Goal: Transaction & Acquisition: Purchase product/service

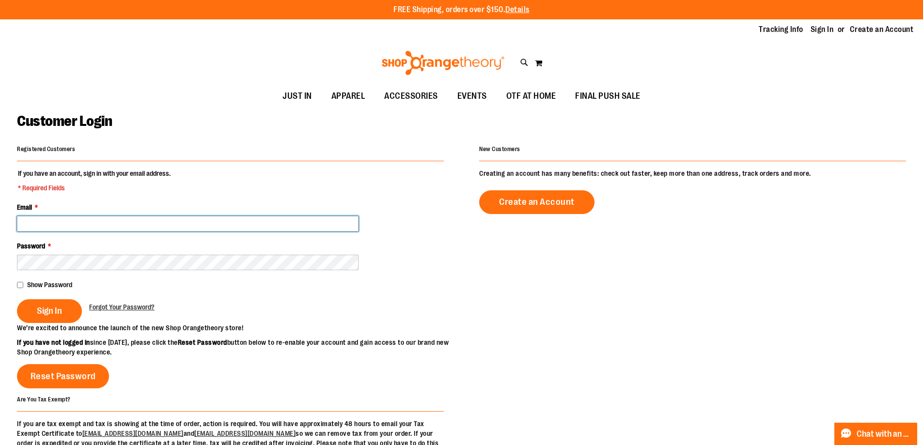
click at [122, 218] on input "Email *" at bounding box center [188, 224] width 342 height 16
type input "**********"
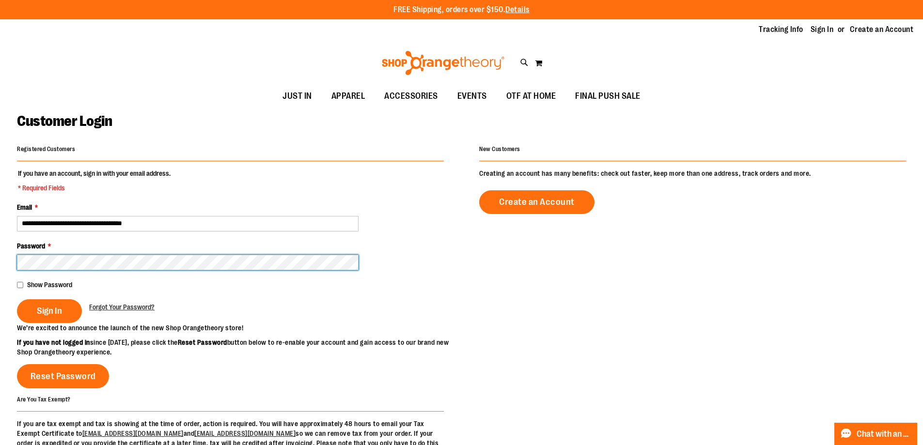
click at [17, 300] on button "Sign In" at bounding box center [49, 312] width 65 height 24
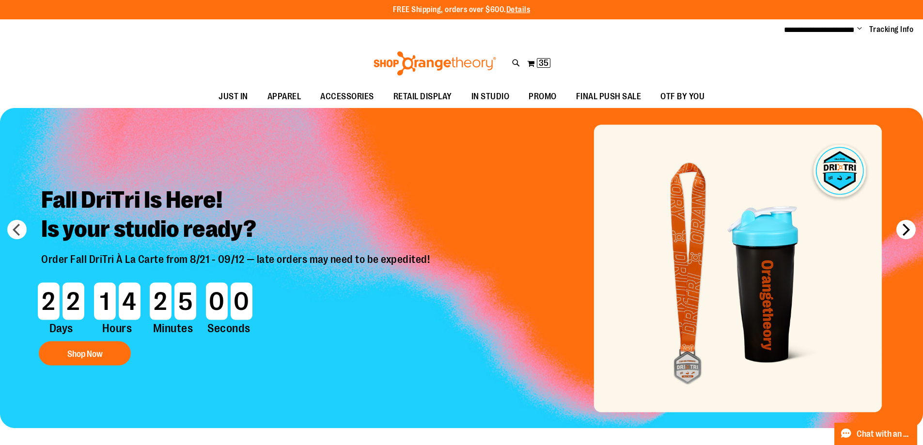
click at [907, 221] on button "next" at bounding box center [906, 229] width 19 height 19
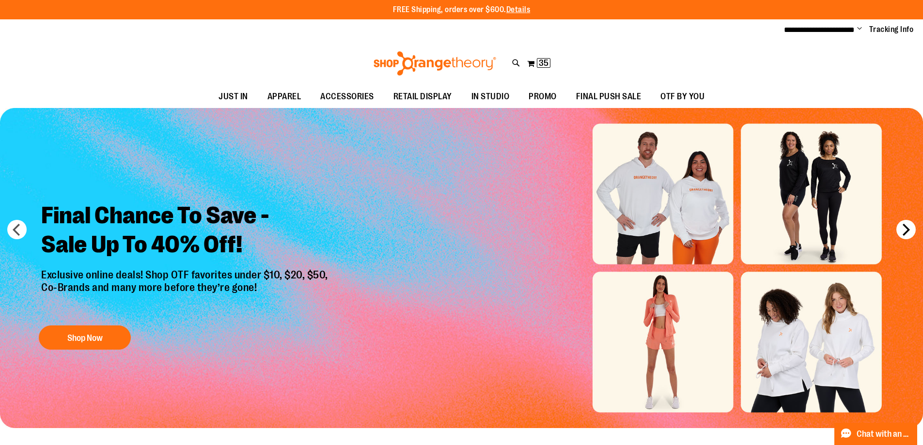
click at [909, 230] on button "next" at bounding box center [906, 229] width 19 height 19
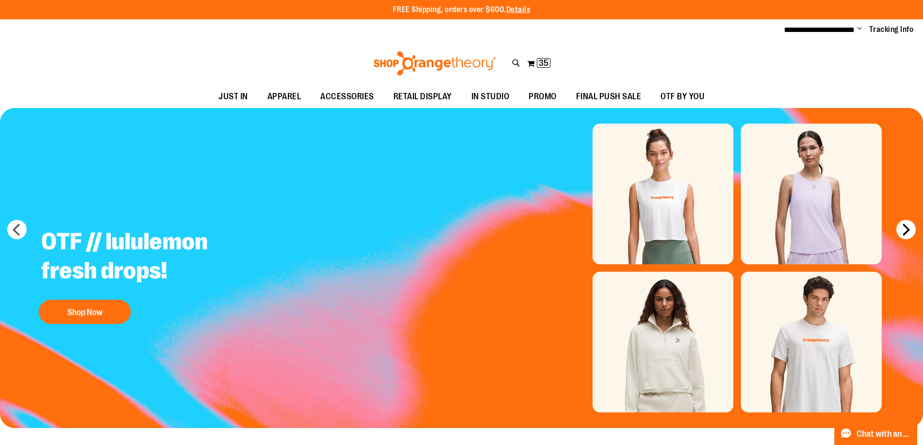
click at [909, 230] on button "next" at bounding box center [906, 229] width 19 height 19
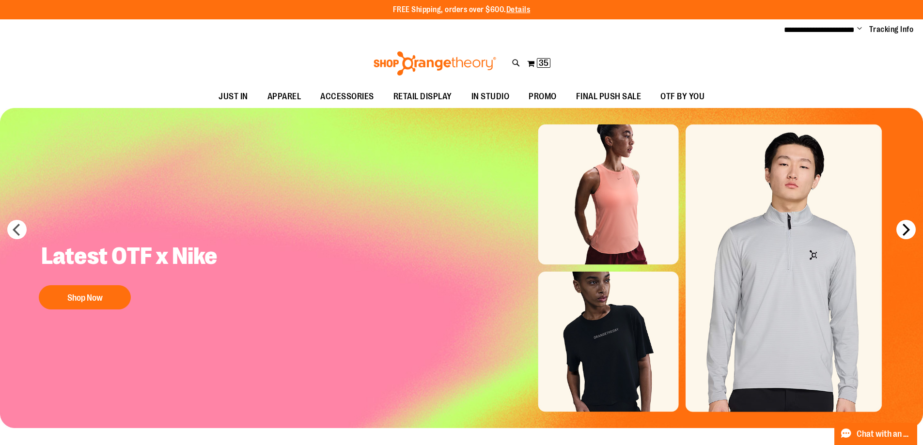
click at [909, 230] on button "next" at bounding box center [906, 229] width 19 height 19
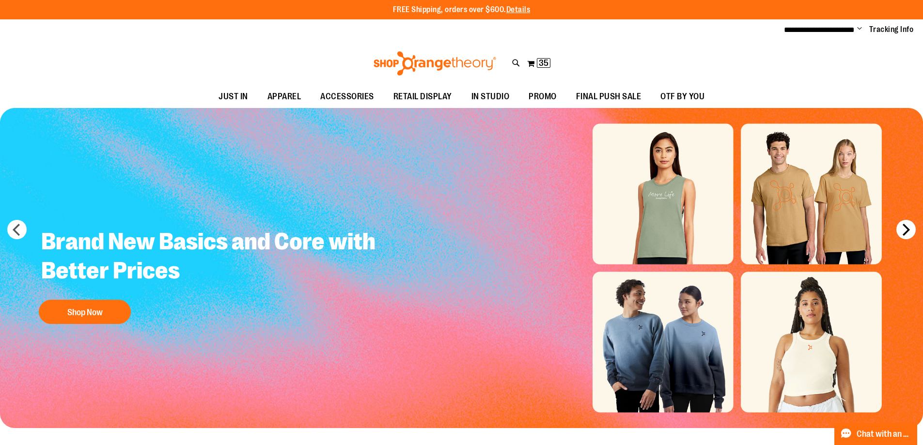
click at [909, 230] on button "next" at bounding box center [906, 229] width 19 height 19
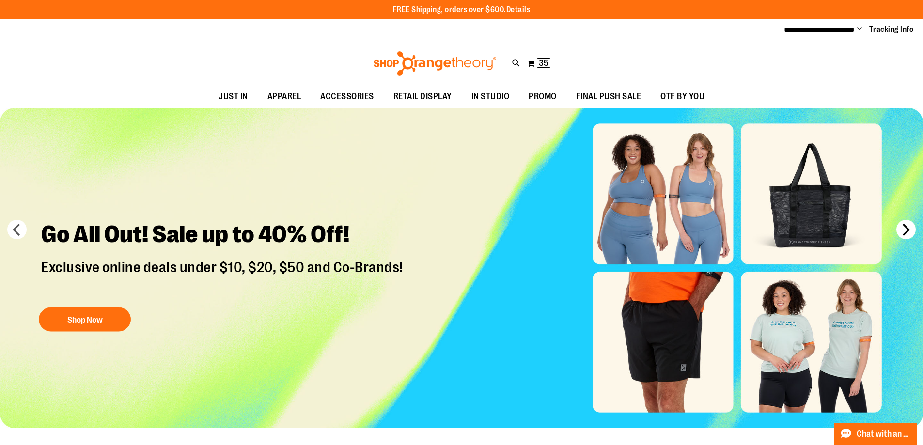
click at [909, 230] on button "next" at bounding box center [906, 229] width 19 height 19
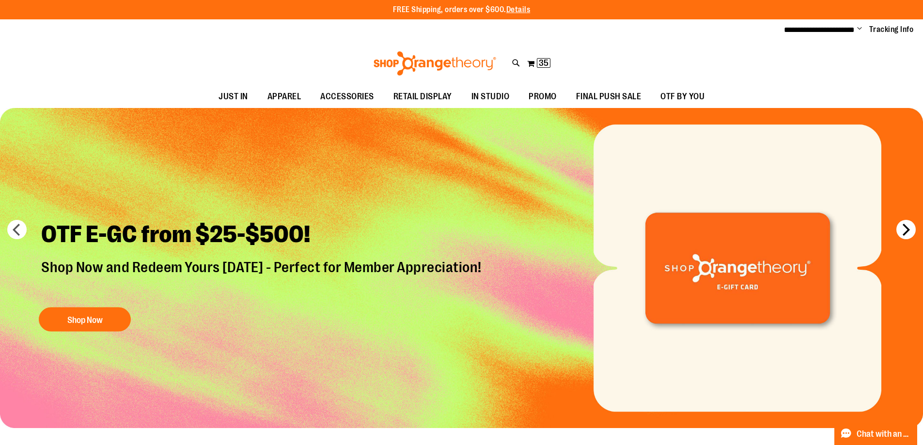
click at [909, 230] on button "next" at bounding box center [906, 229] width 19 height 19
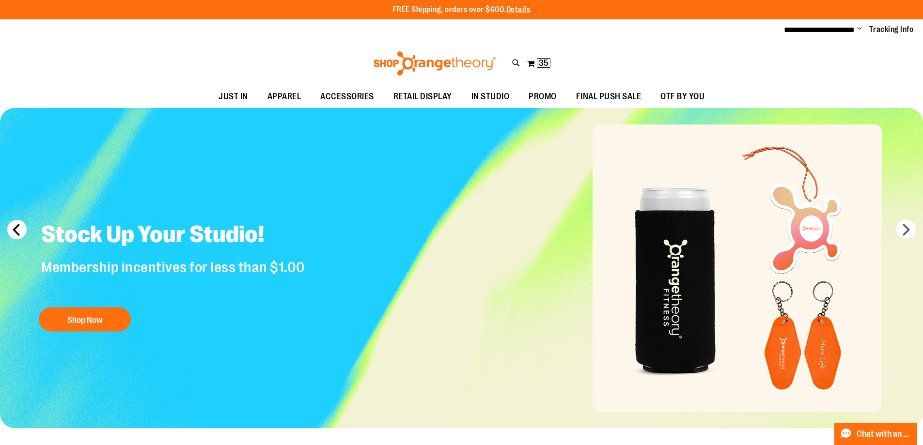
click at [20, 231] on button "prev" at bounding box center [16, 229] width 19 height 19
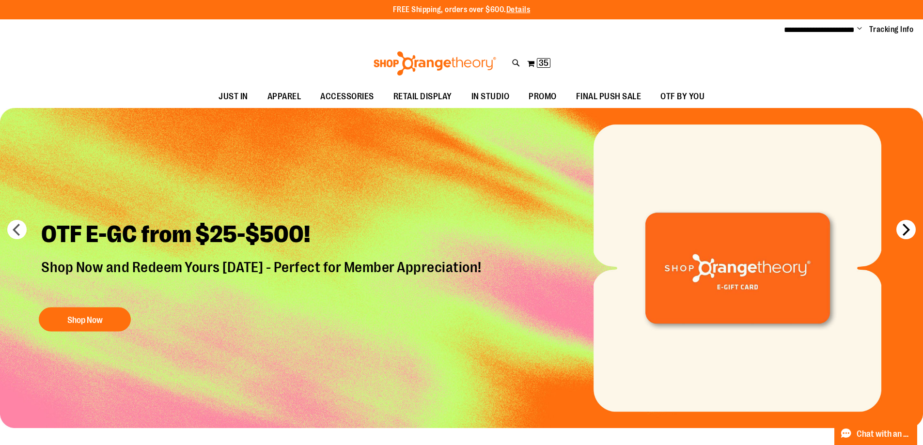
click at [900, 226] on button "next" at bounding box center [906, 229] width 19 height 19
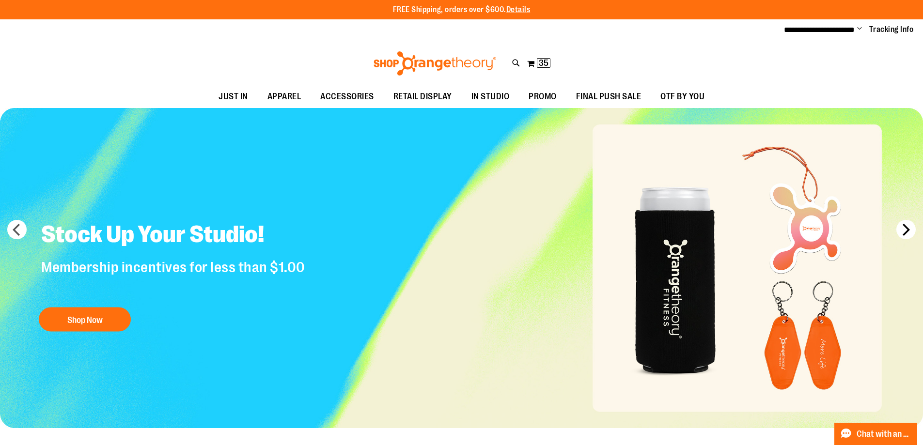
click at [902, 231] on button "next" at bounding box center [906, 229] width 19 height 19
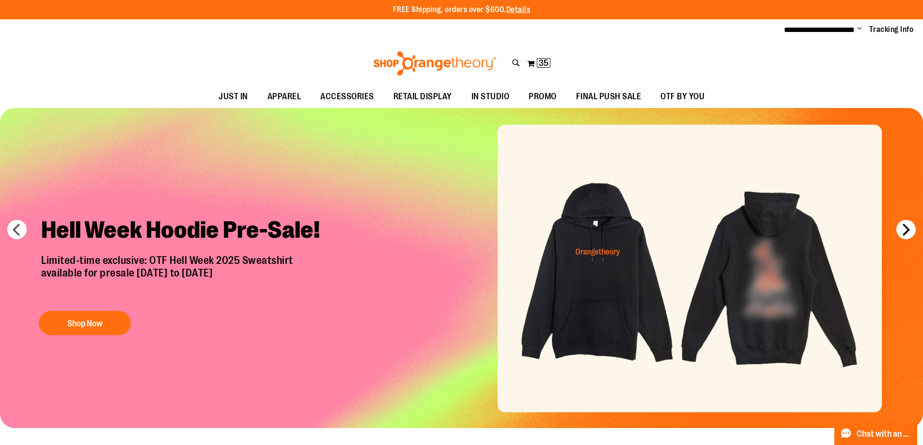
click at [902, 231] on button "next" at bounding box center [906, 229] width 19 height 19
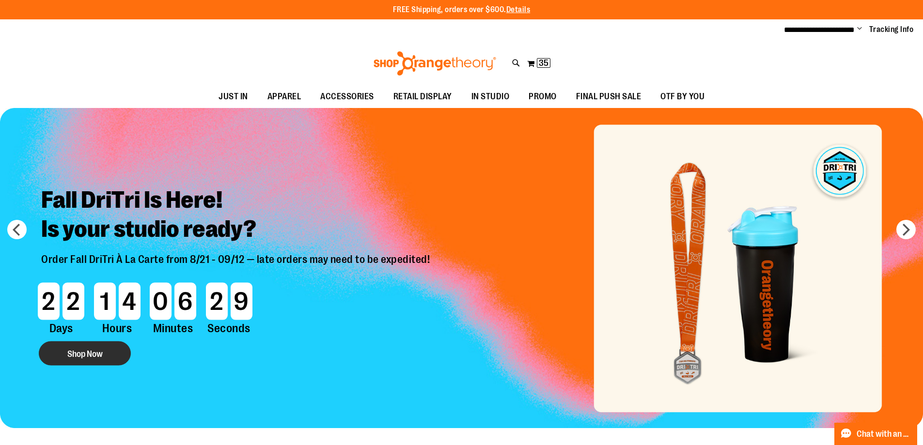
click at [106, 361] on button "Shop Now" at bounding box center [85, 354] width 92 height 24
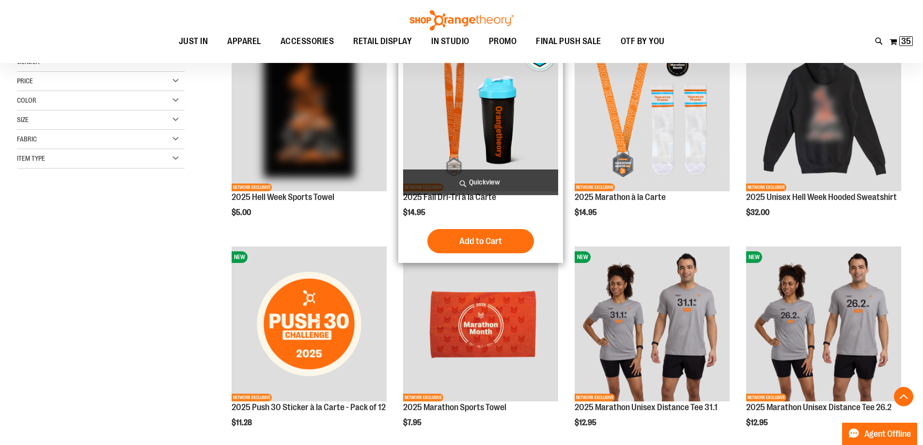
scroll to position [193, 0]
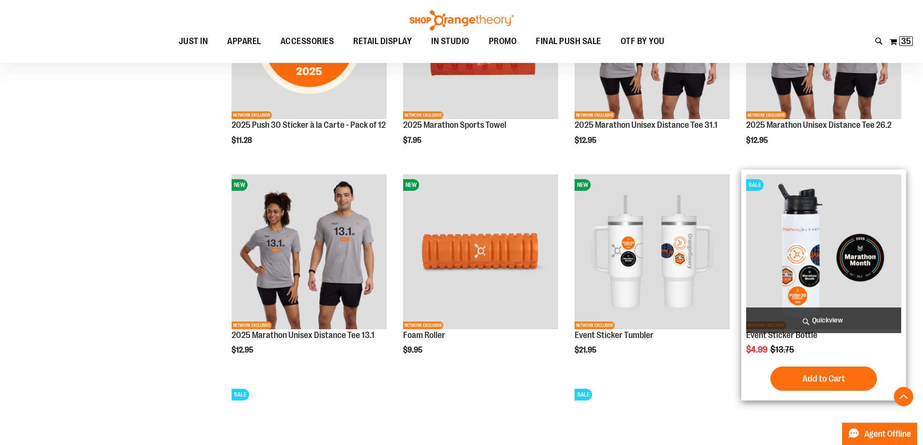
scroll to position [436, 0]
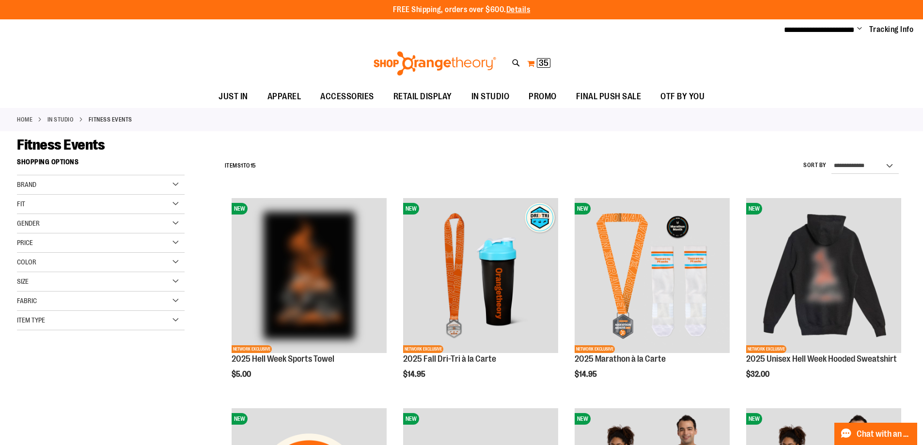
click at [547, 62] on span "35" at bounding box center [544, 63] width 10 height 10
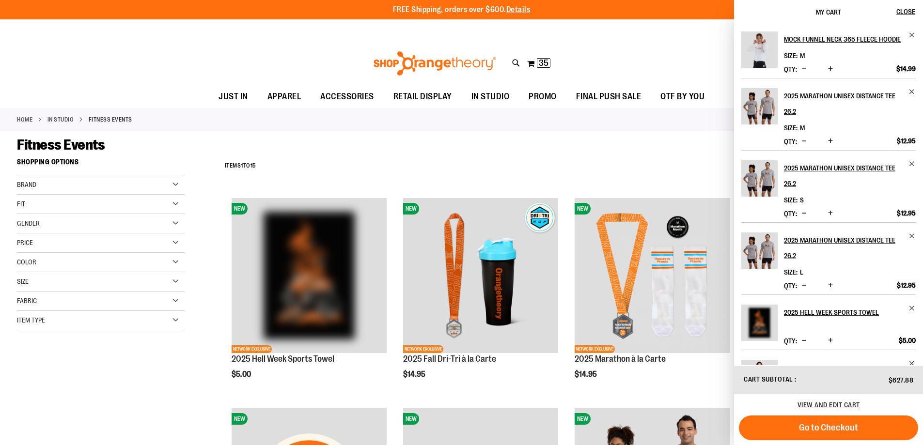
click at [832, 214] on span "Increase product quantity" at bounding box center [830, 213] width 5 height 10
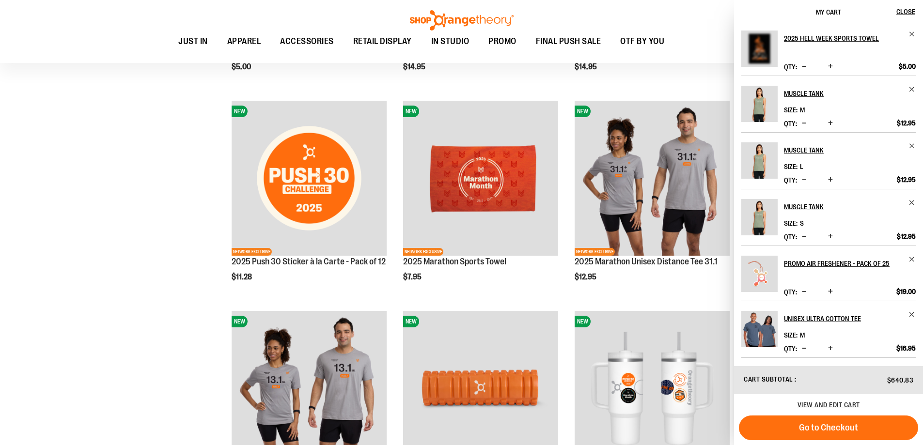
scroll to position [339, 0]
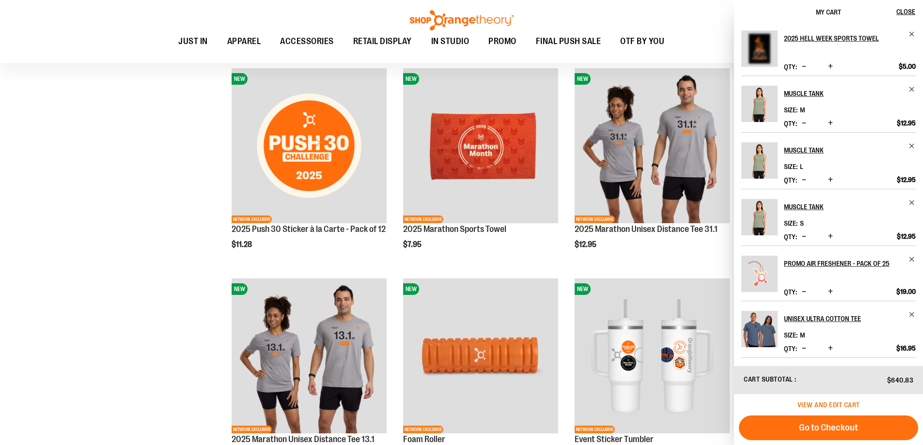
click at [835, 404] on span "View and edit cart" at bounding box center [829, 405] width 63 height 8
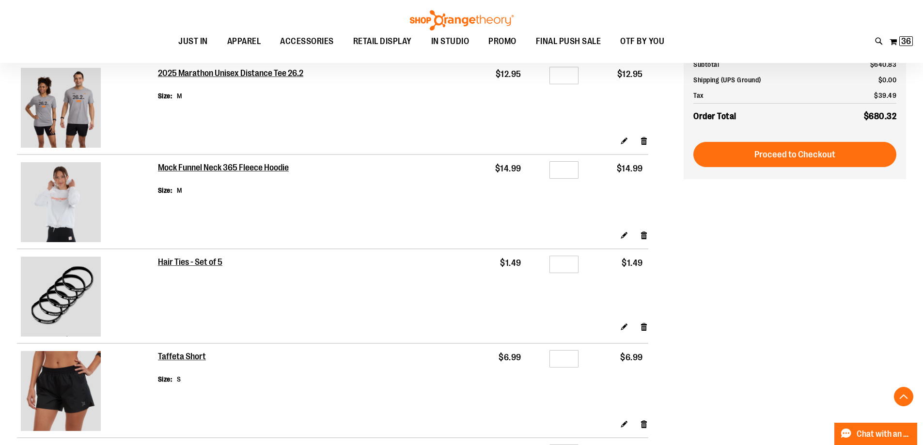
scroll to position [920, 0]
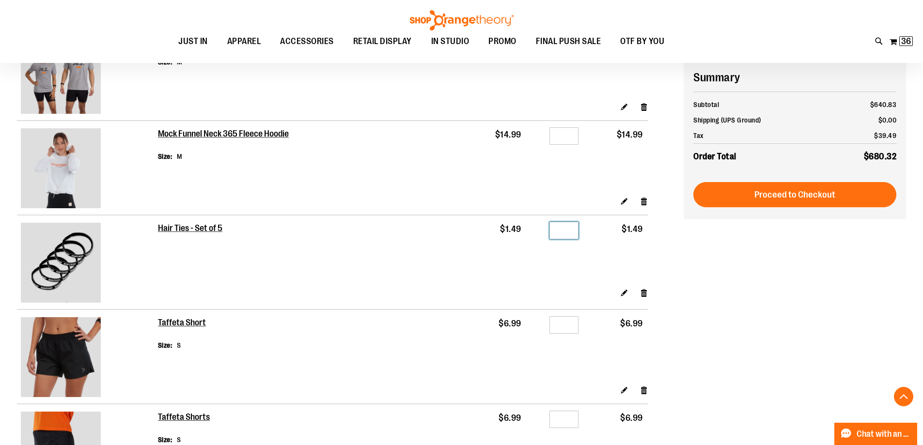
drag, startPoint x: 563, startPoint y: 230, endPoint x: 544, endPoint y: 231, distance: 19.4
click at [544, 231] on div "Qty *" at bounding box center [555, 232] width 47 height 15
type input "*"
click at [557, 288] on div "Edit Remove item" at bounding box center [403, 296] width 490 height 17
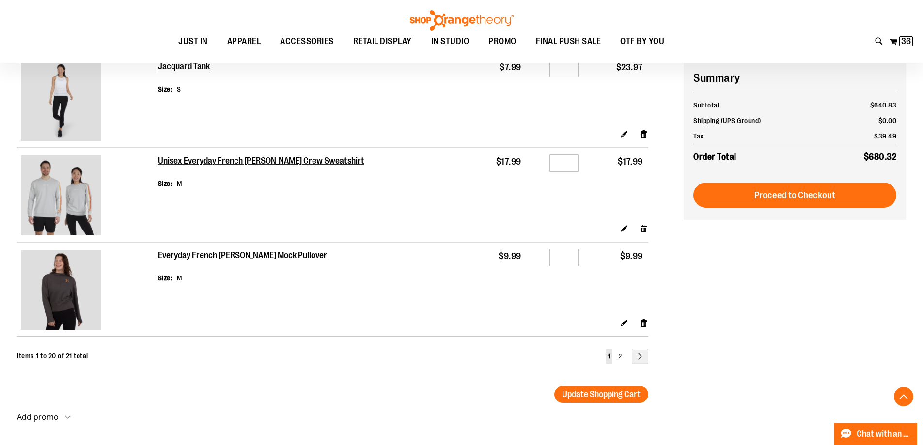
scroll to position [1744, 0]
click at [640, 350] on link "Page Next" at bounding box center [640, 356] width 16 height 16
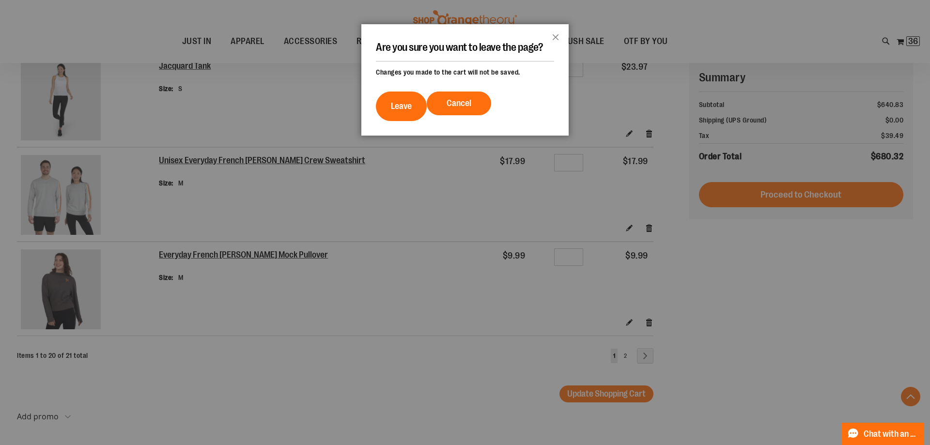
drag, startPoint x: 558, startPoint y: 32, endPoint x: 622, endPoint y: 217, distance: 195.1
click at [557, 32] on button "Close" at bounding box center [556, 40] width 26 height 32
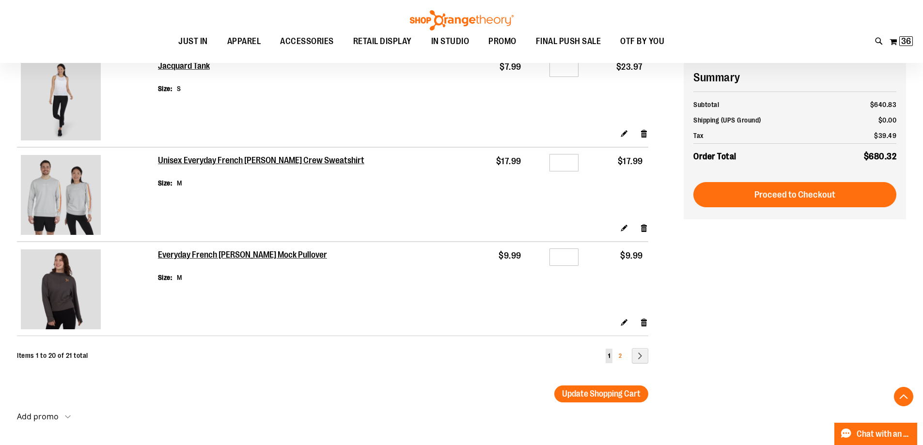
click at [622, 353] on link "Page 2" at bounding box center [620, 356] width 8 height 15
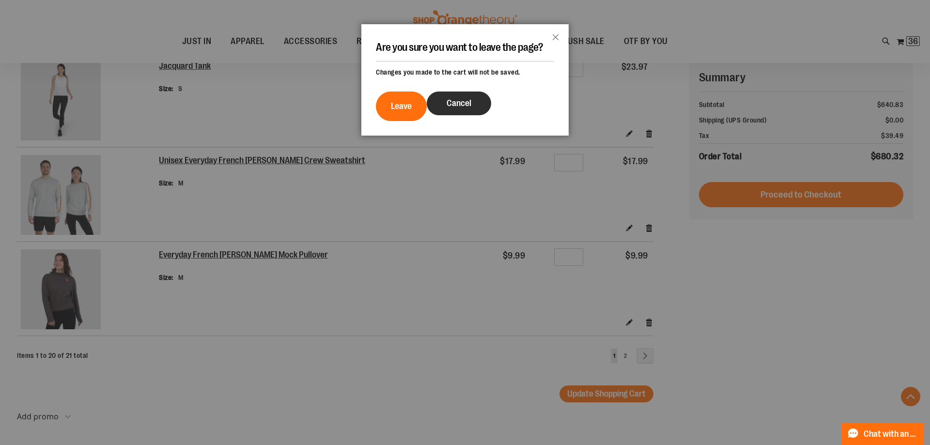
click at [443, 103] on button "Cancel" at bounding box center [459, 104] width 64 height 24
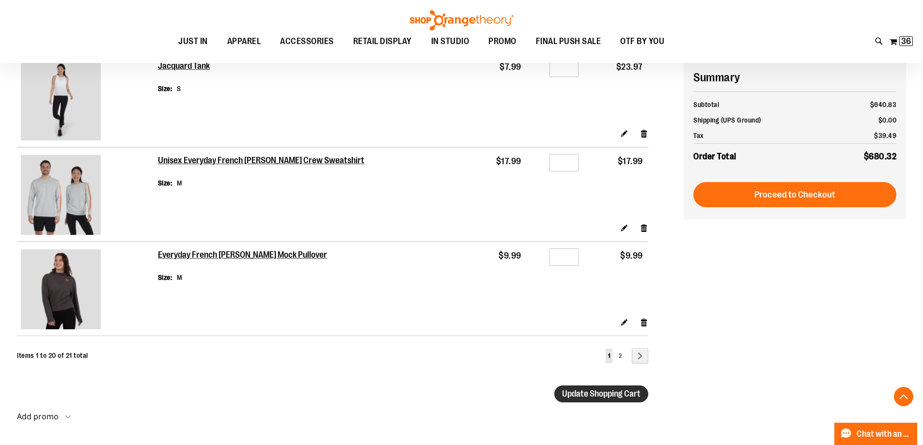
click at [578, 394] on span "Update Shopping Cart" at bounding box center [601, 394] width 79 height 10
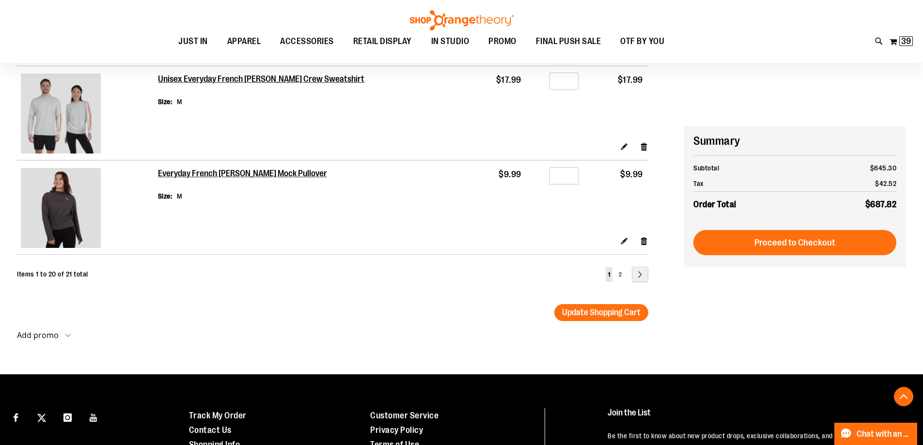
scroll to position [1890, 0]
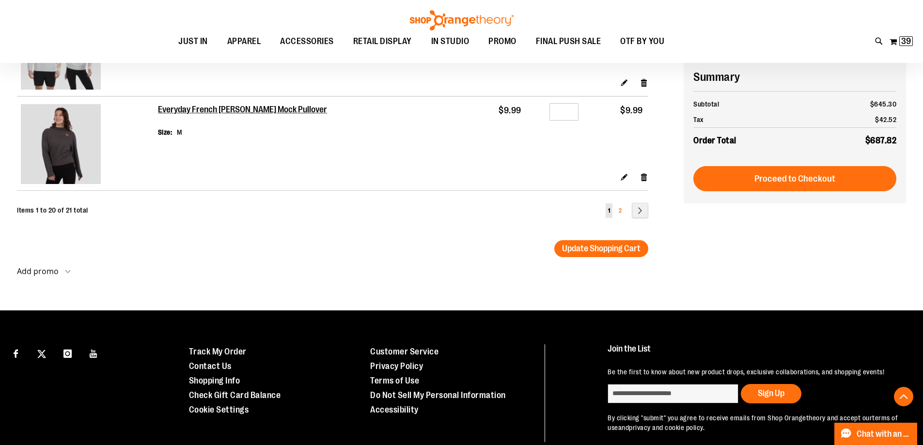
click at [617, 210] on link "Page 2" at bounding box center [620, 211] width 8 height 15
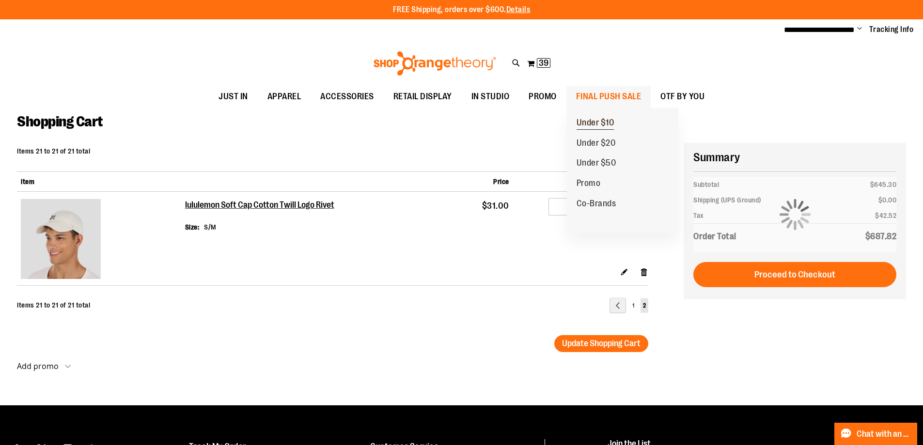
click at [597, 118] on span "Under $10" at bounding box center [596, 124] width 38 height 12
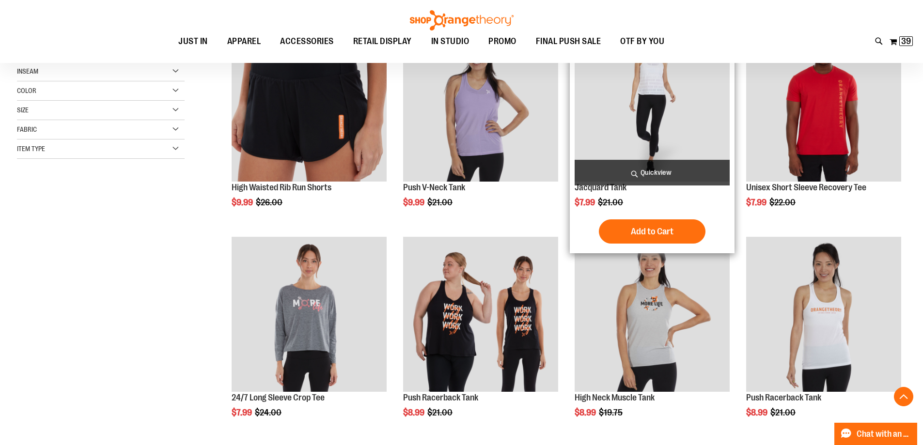
scroll to position [96, 0]
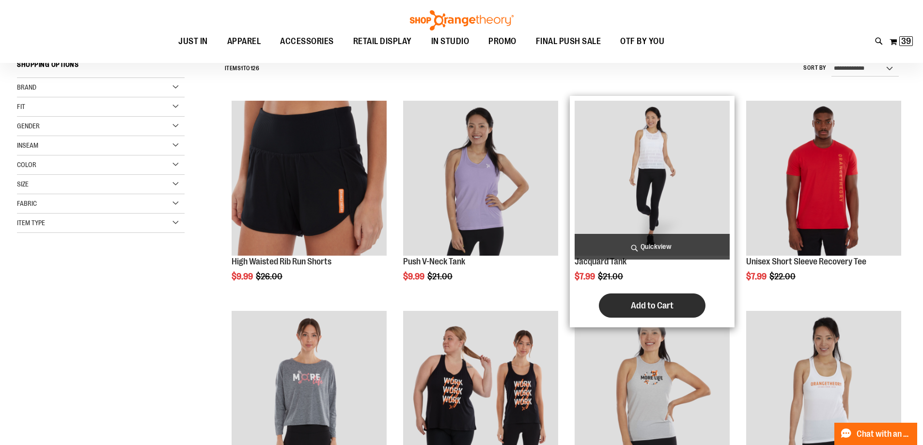
click at [671, 306] on span "Add to Cart" at bounding box center [652, 305] width 43 height 11
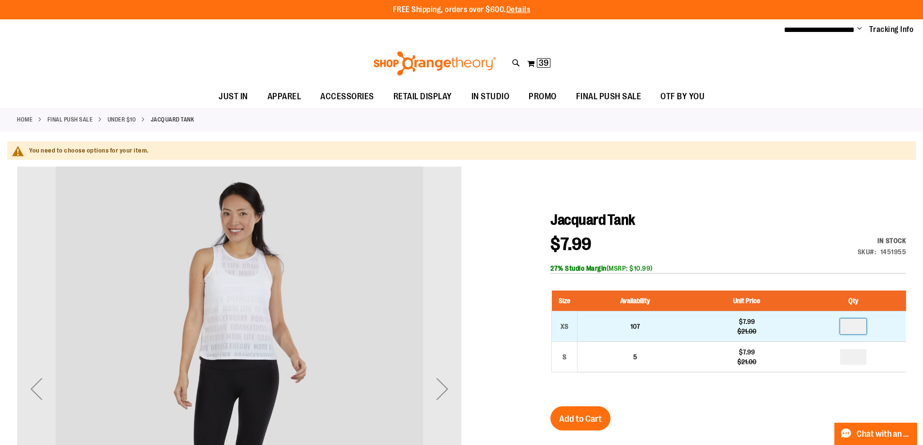
drag, startPoint x: 844, startPoint y: 325, endPoint x: 808, endPoint y: 327, distance: 35.9
click at [808, 327] on td at bounding box center [853, 327] width 105 height 31
type input "*"
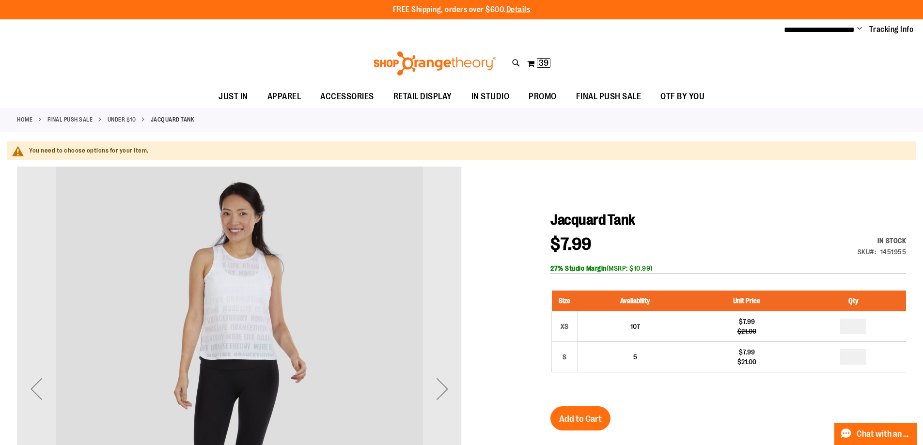
drag, startPoint x: 570, startPoint y: 414, endPoint x: 697, endPoint y: 406, distance: 126.7
click at [571, 414] on span "Add to Cart" at bounding box center [580, 419] width 43 height 11
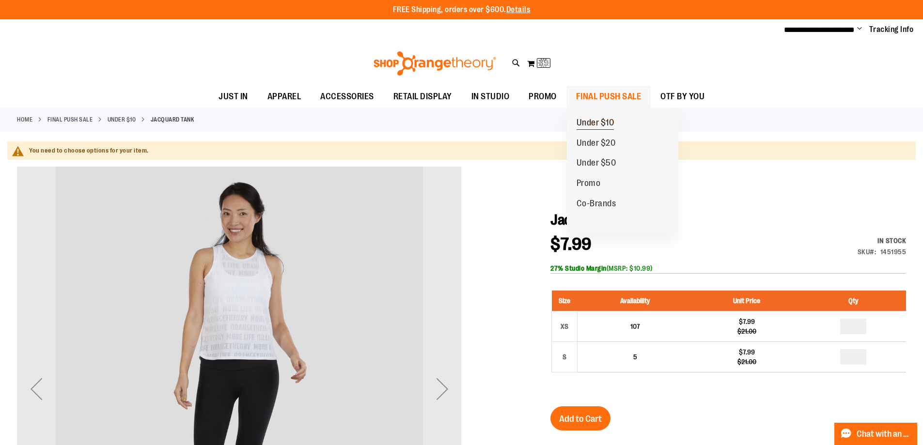
click at [604, 121] on span "Under $10" at bounding box center [596, 124] width 38 height 12
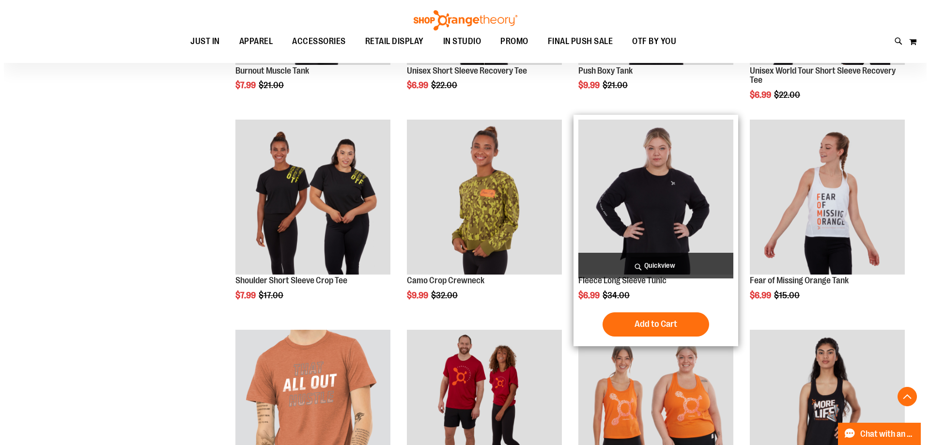
scroll to position [630, 0]
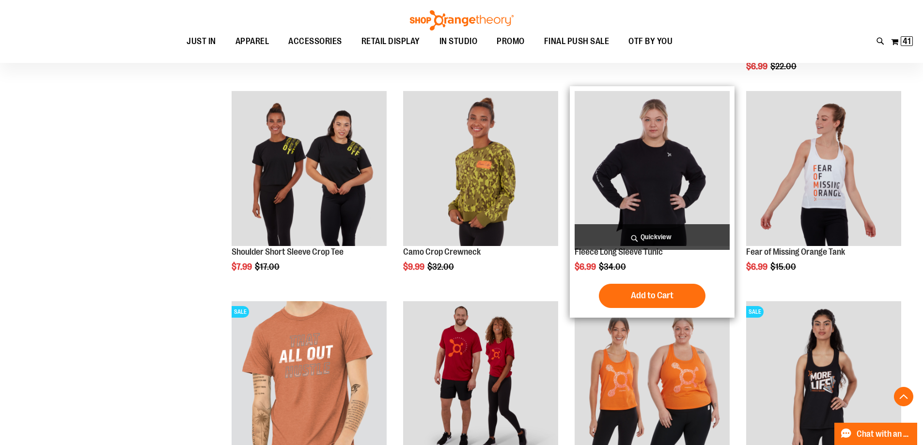
click at [648, 232] on span "Quickview" at bounding box center [652, 237] width 155 height 26
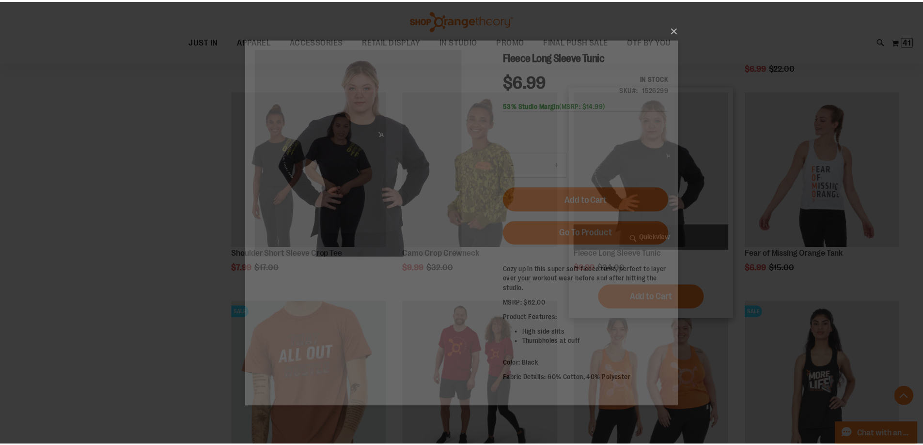
scroll to position [0, 0]
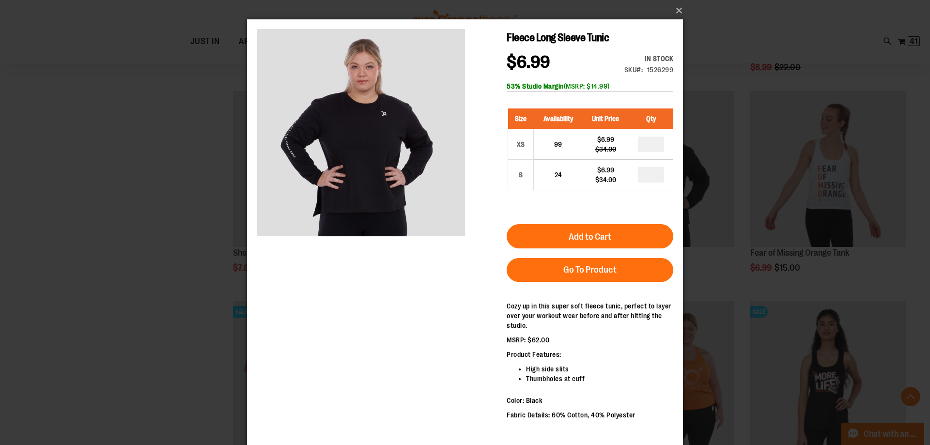
click at [176, 180] on div "×" at bounding box center [465, 222] width 930 height 445
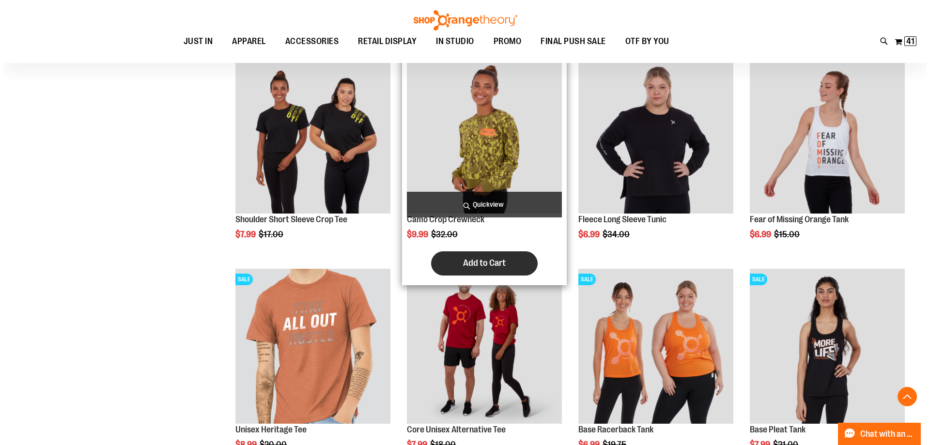
scroll to position [678, 0]
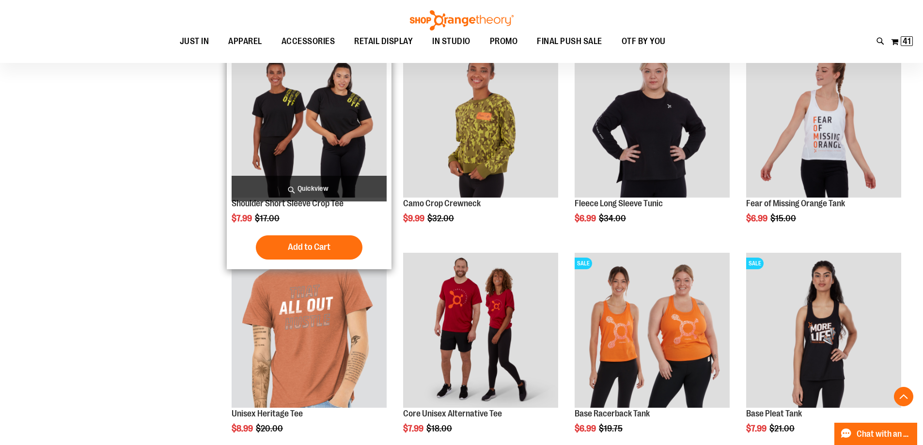
click at [315, 191] on span "Quickview" at bounding box center [309, 189] width 155 height 26
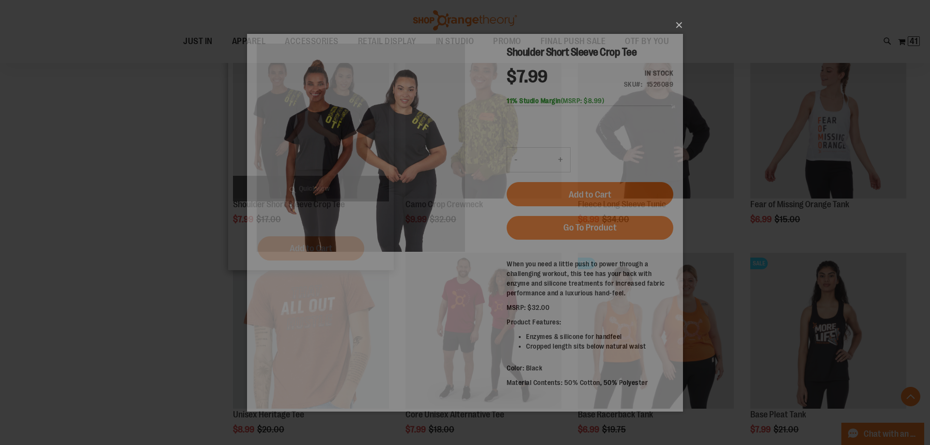
scroll to position [0, 0]
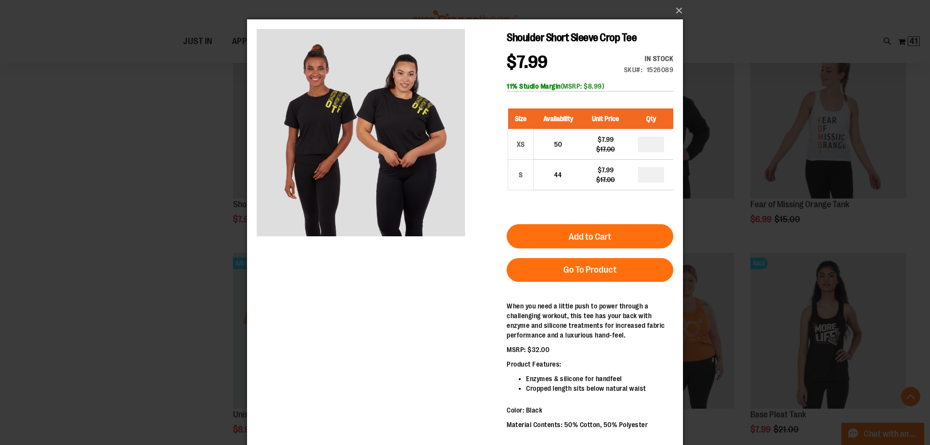
click at [74, 199] on div "×" at bounding box center [465, 222] width 930 height 445
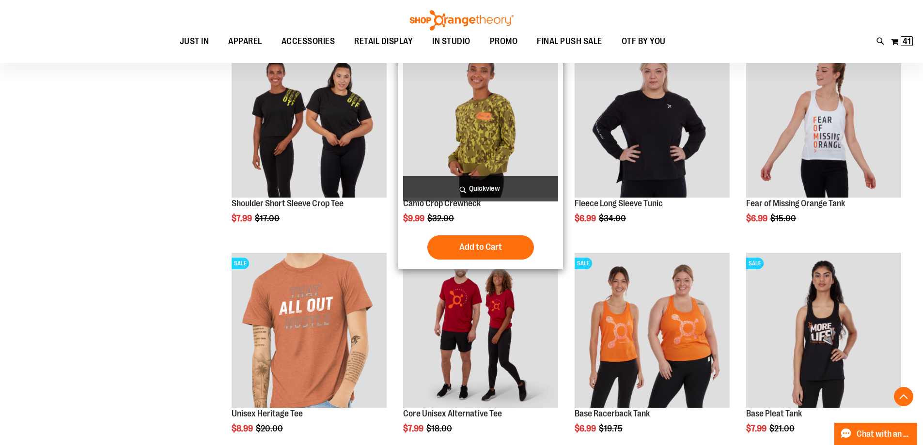
click at [481, 184] on span "Quickview" at bounding box center [480, 189] width 155 height 26
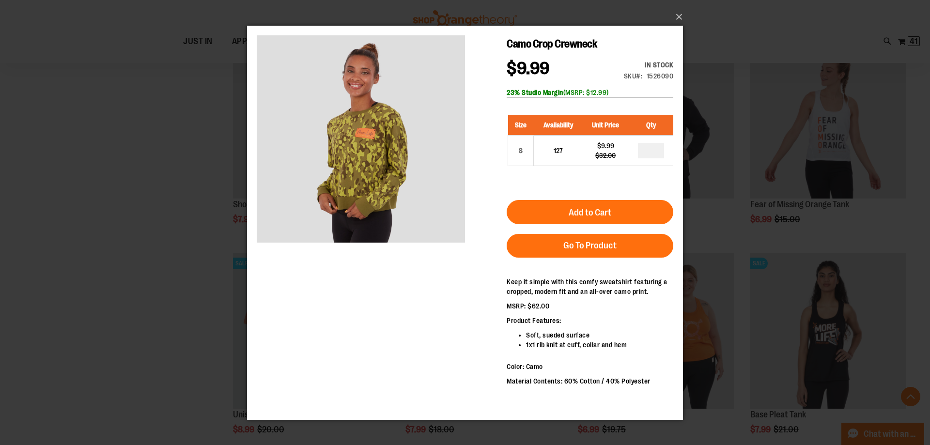
click at [169, 197] on div "×" at bounding box center [465, 222] width 930 height 445
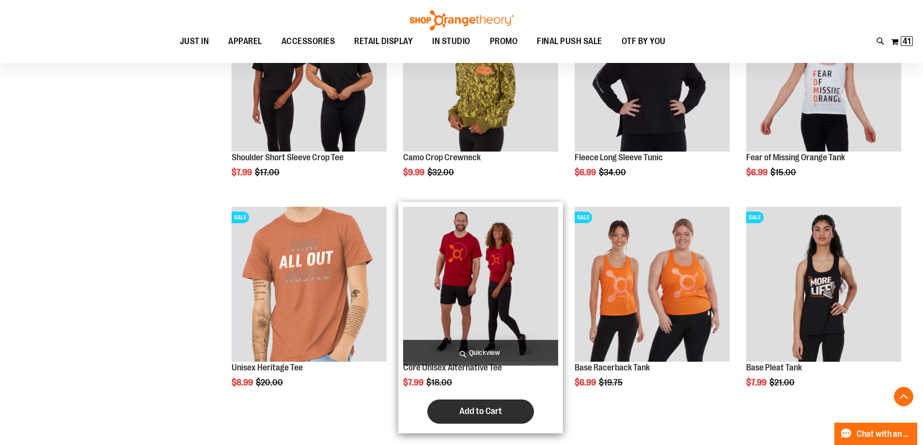
scroll to position [872, 0]
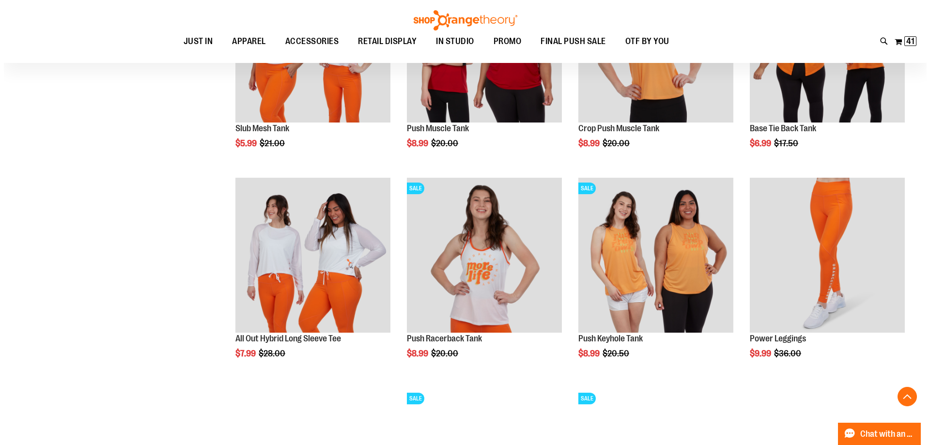
scroll to position [1405, 0]
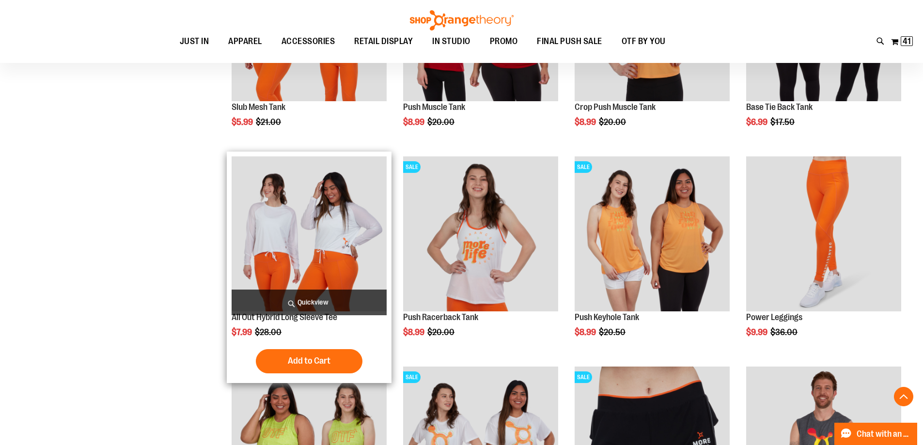
click at [292, 300] on span "Quickview" at bounding box center [309, 303] width 155 height 26
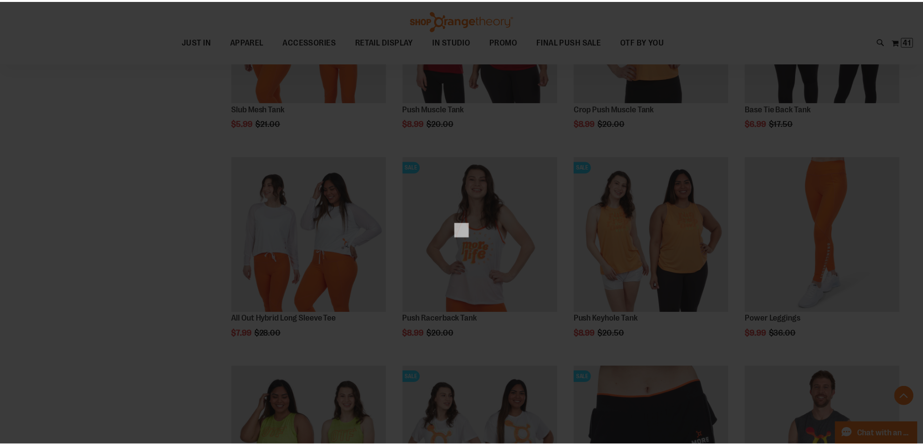
scroll to position [0, 0]
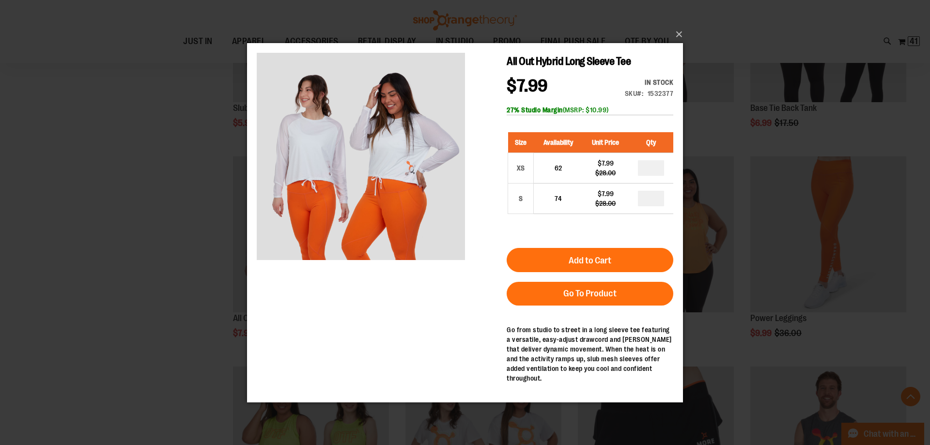
click at [167, 255] on div "×" at bounding box center [465, 222] width 930 height 445
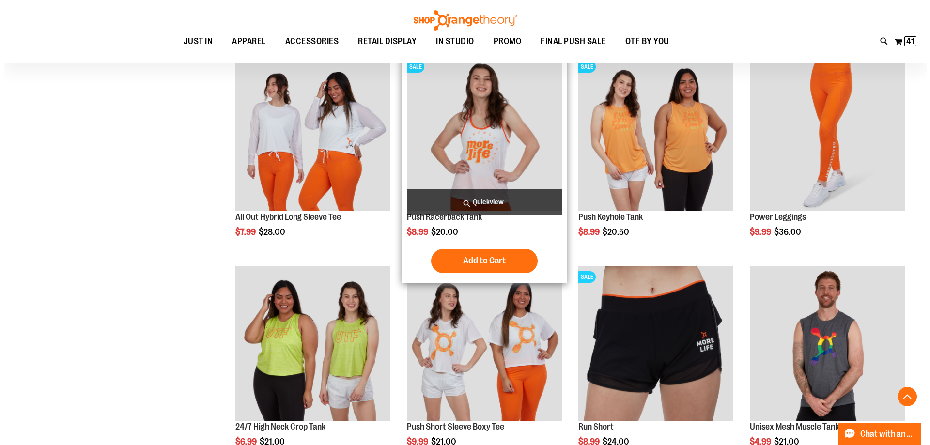
scroll to position [1599, 0]
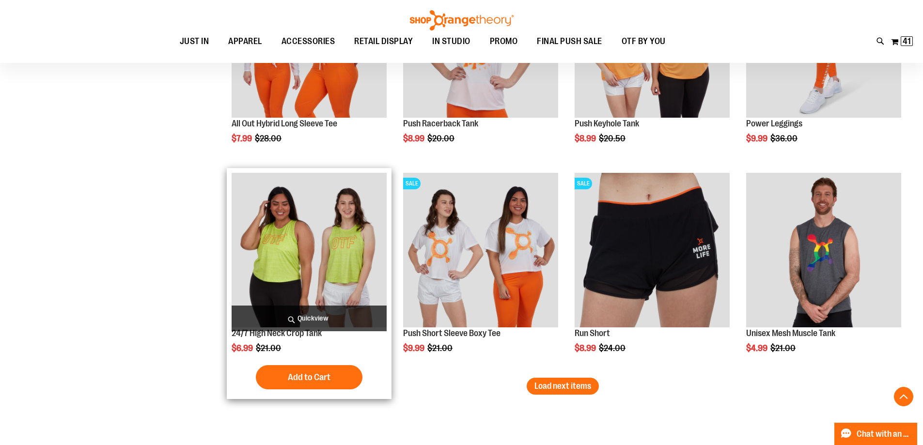
click at [311, 316] on span "Quickview" at bounding box center [309, 319] width 155 height 26
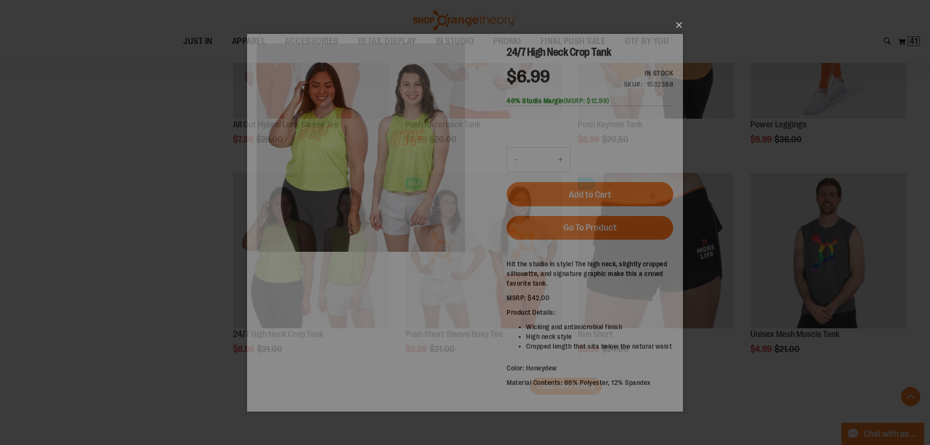
scroll to position [0, 0]
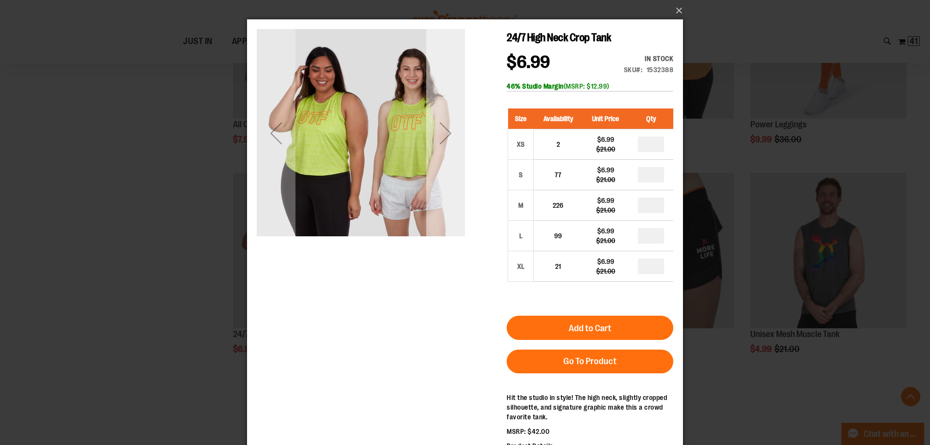
click at [444, 135] on div "Next" at bounding box center [445, 133] width 39 height 39
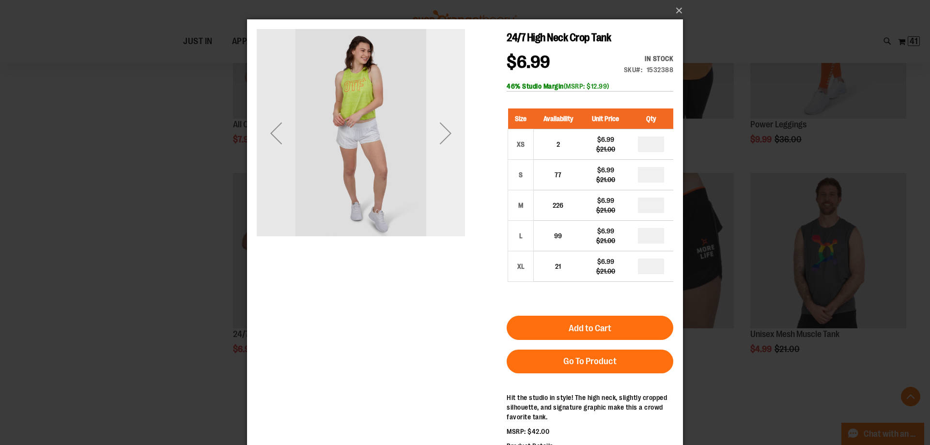
click at [444, 135] on div "Next" at bounding box center [445, 133] width 39 height 39
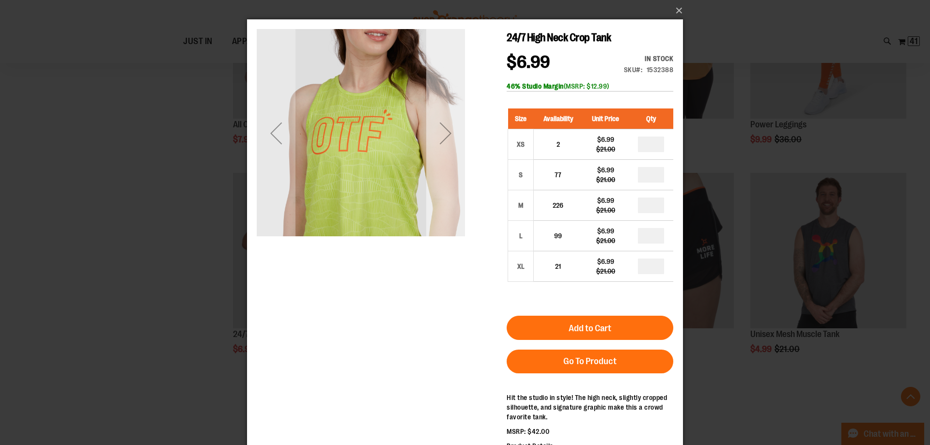
click at [444, 135] on div "Next" at bounding box center [445, 133] width 39 height 39
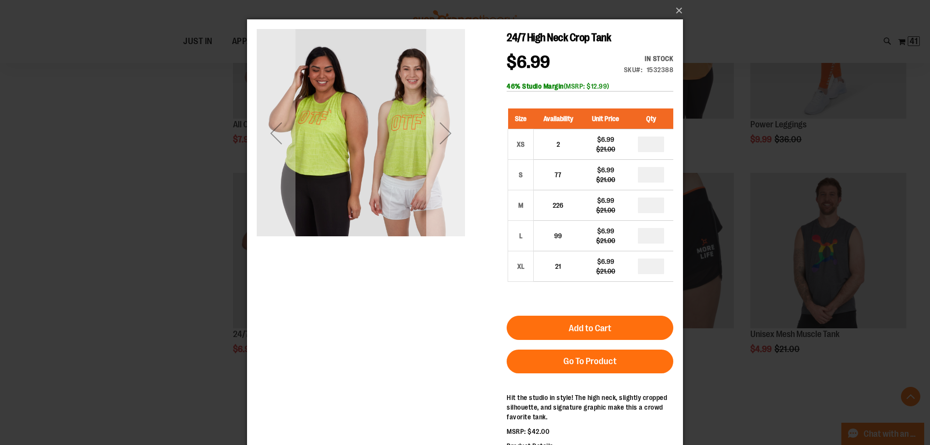
click at [444, 135] on div "Next" at bounding box center [445, 133] width 39 height 39
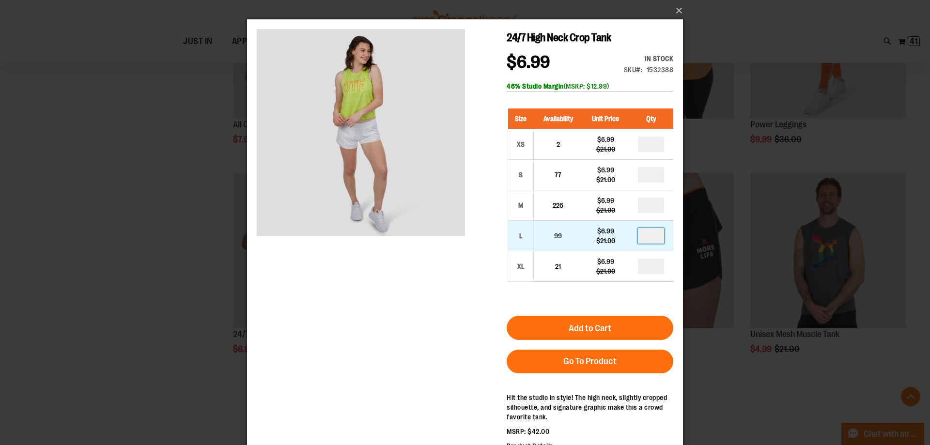
drag, startPoint x: 654, startPoint y: 234, endPoint x: 596, endPoint y: 225, distance: 58.7
click at [605, 226] on tr "L 99 $6.99 $21.00" at bounding box center [591, 236] width 166 height 31
type input "*"
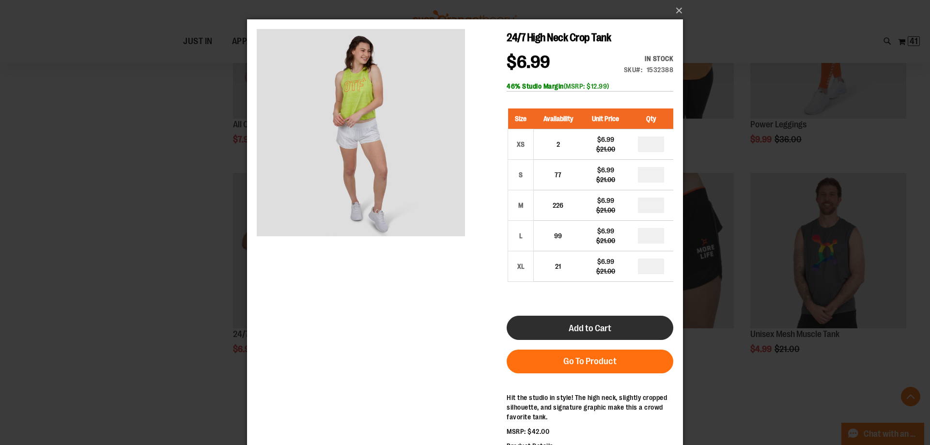
click at [595, 325] on span "Add to Cart" at bounding box center [590, 328] width 43 height 11
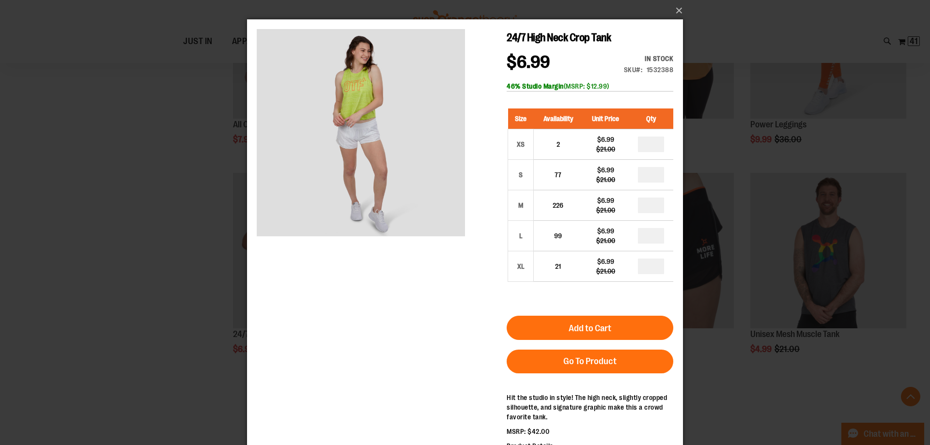
click at [156, 250] on div "×" at bounding box center [465, 222] width 930 height 445
click at [678, 6] on button "×" at bounding box center [468, 10] width 436 height 21
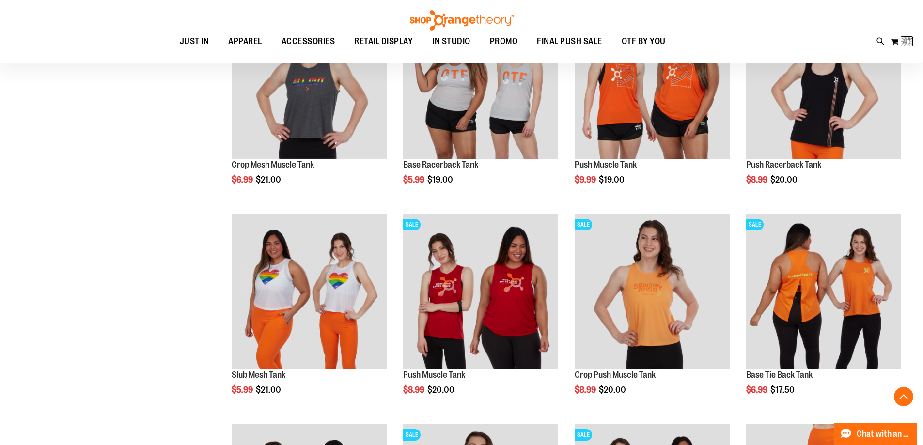
scroll to position [1792, 0]
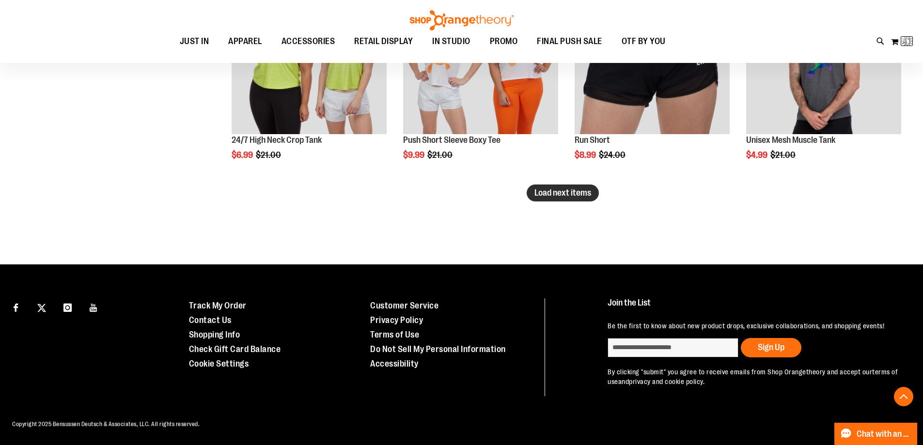
click at [579, 191] on span "Load next items" at bounding box center [563, 193] width 57 height 10
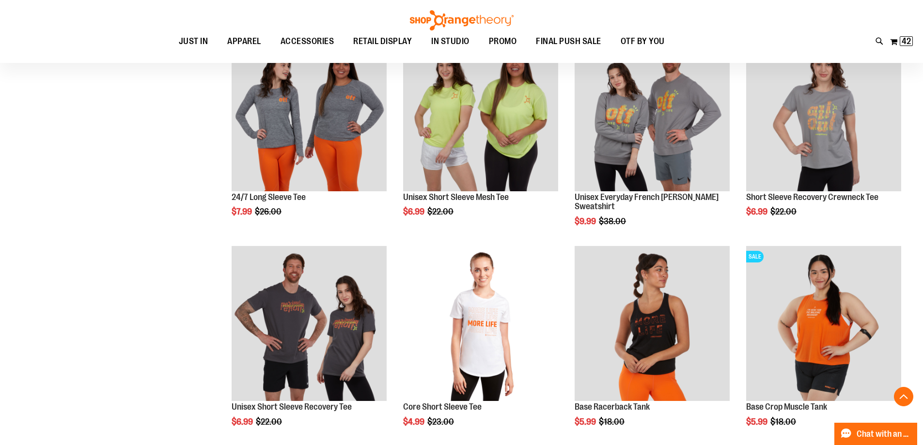
scroll to position [2163, 0]
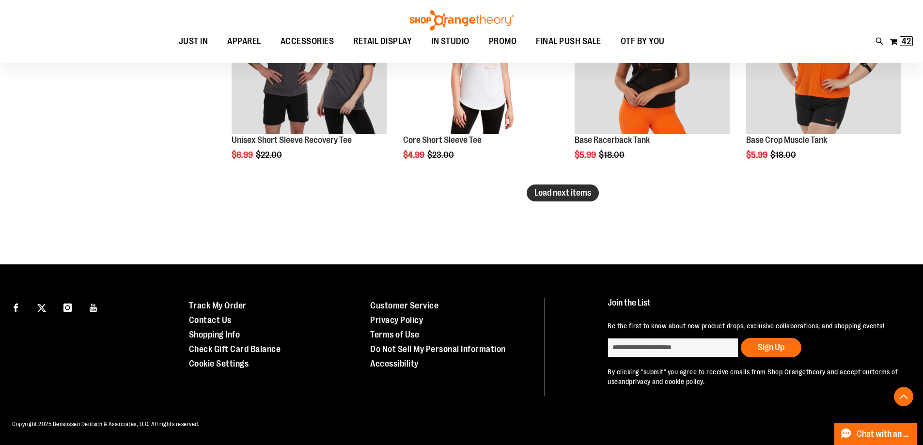
click at [552, 189] on span "Load next items" at bounding box center [563, 193] width 57 height 10
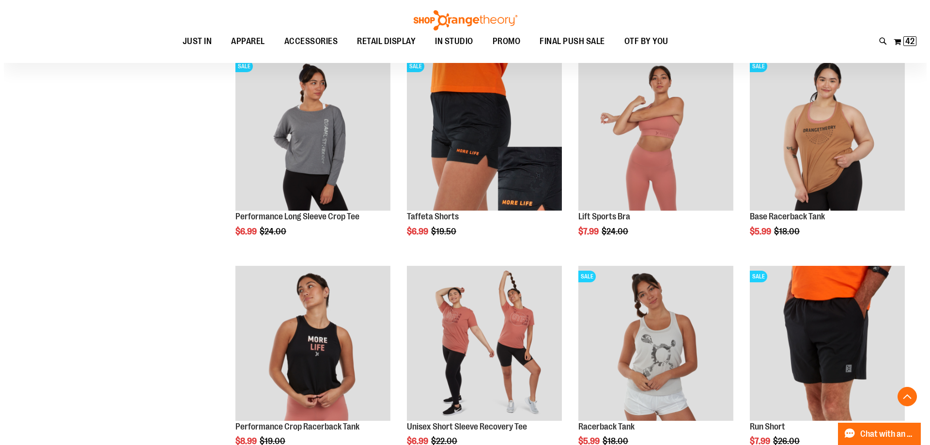
scroll to position [2617, 0]
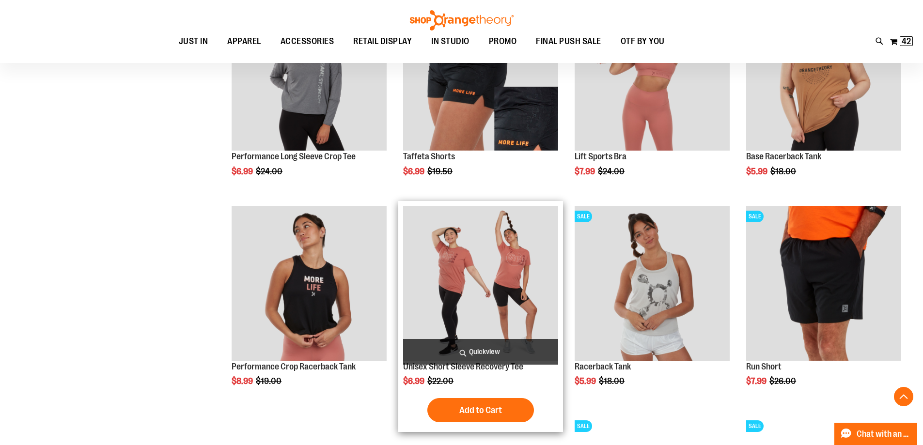
click at [492, 351] on span "Quickview" at bounding box center [480, 352] width 155 height 26
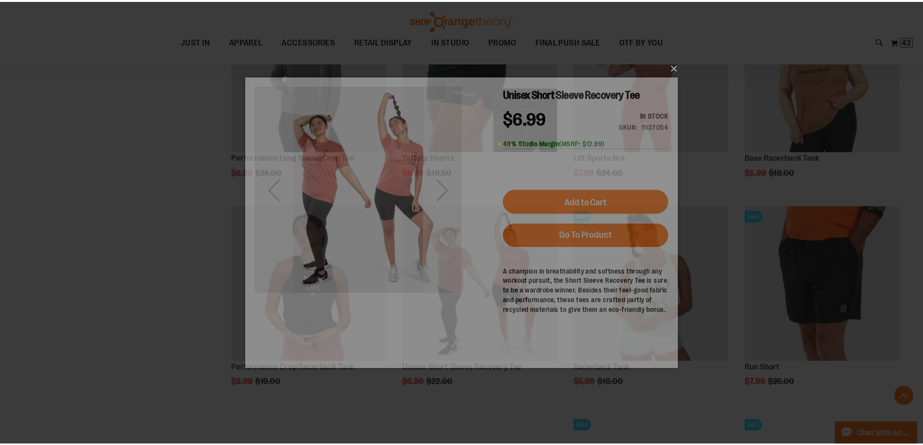
scroll to position [0, 0]
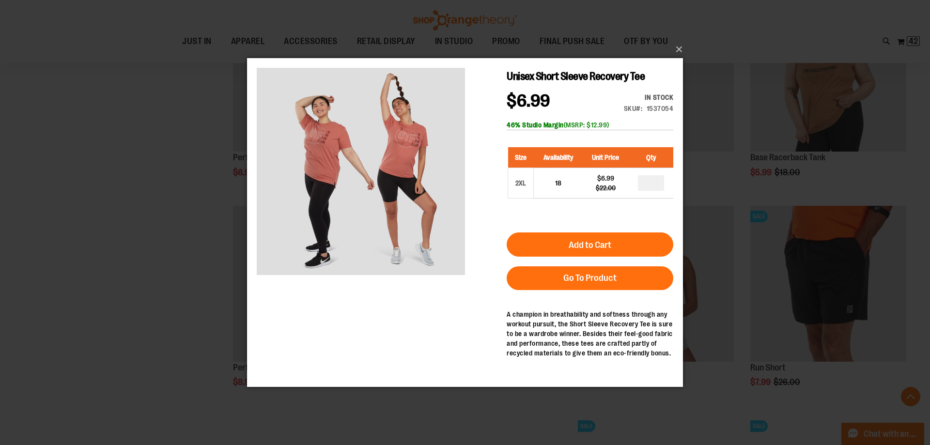
click at [175, 200] on div "×" at bounding box center [465, 222] width 930 height 445
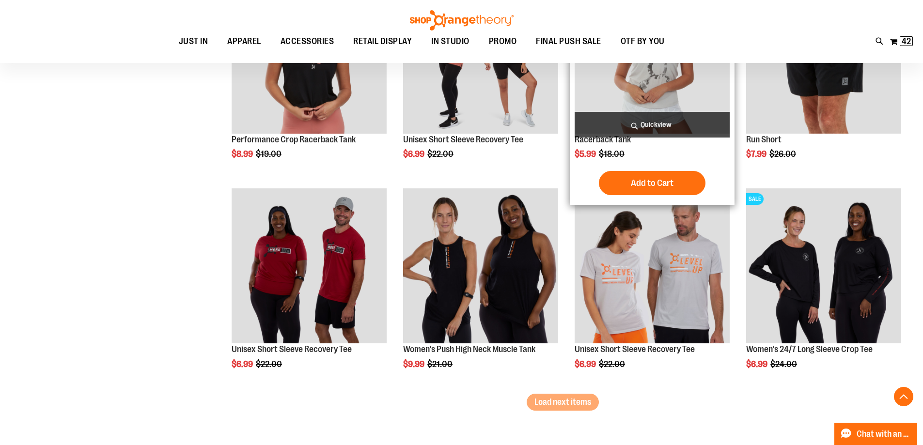
scroll to position [2859, 0]
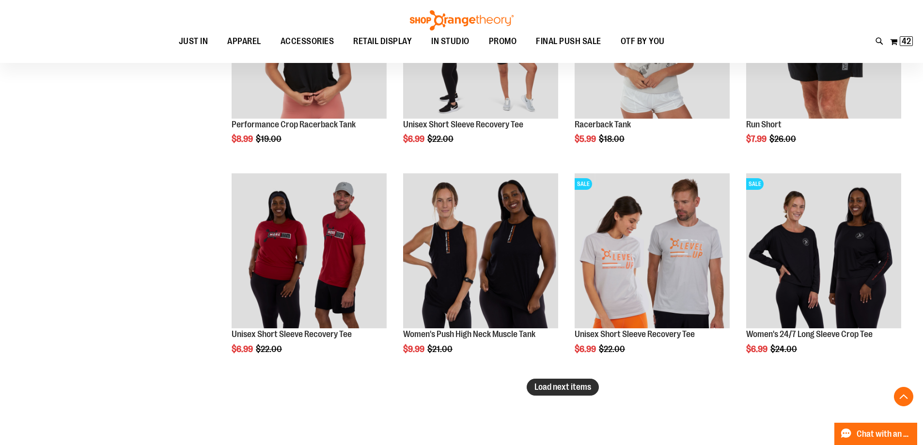
click at [570, 383] on span "Load next items" at bounding box center [563, 387] width 57 height 10
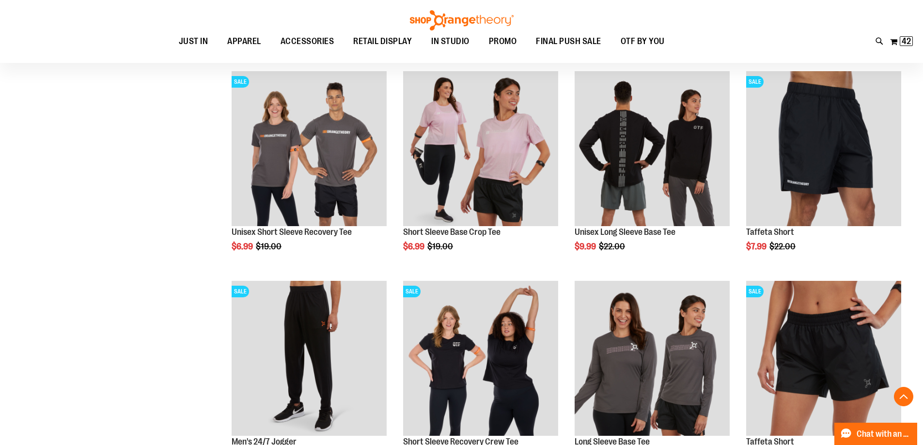
scroll to position [3489, 0]
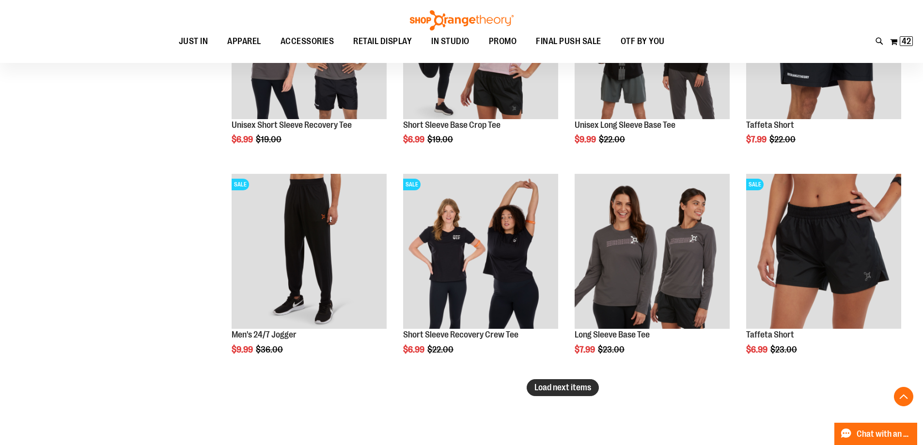
click at [575, 390] on span "Load next items" at bounding box center [563, 388] width 57 height 10
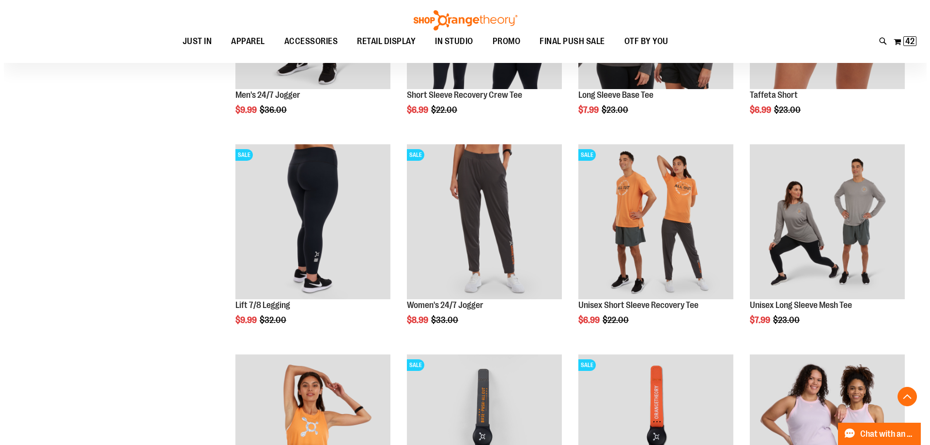
scroll to position [3731, 0]
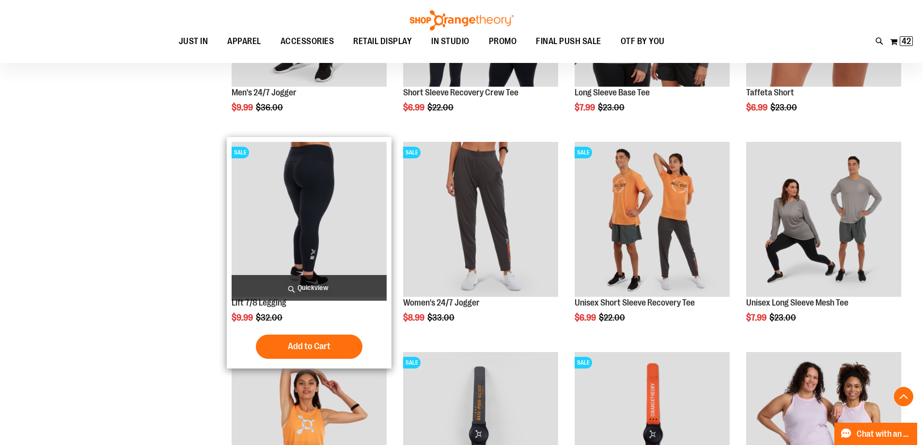
click at [307, 286] on span "Quickview" at bounding box center [309, 288] width 155 height 26
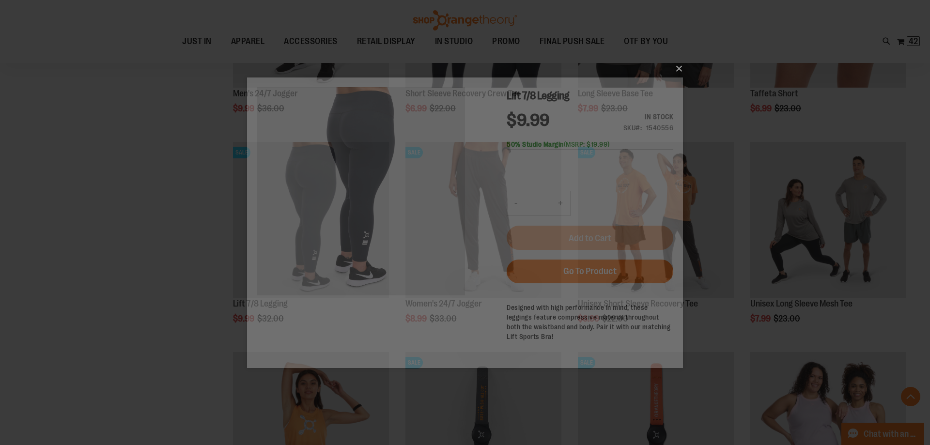
scroll to position [0, 0]
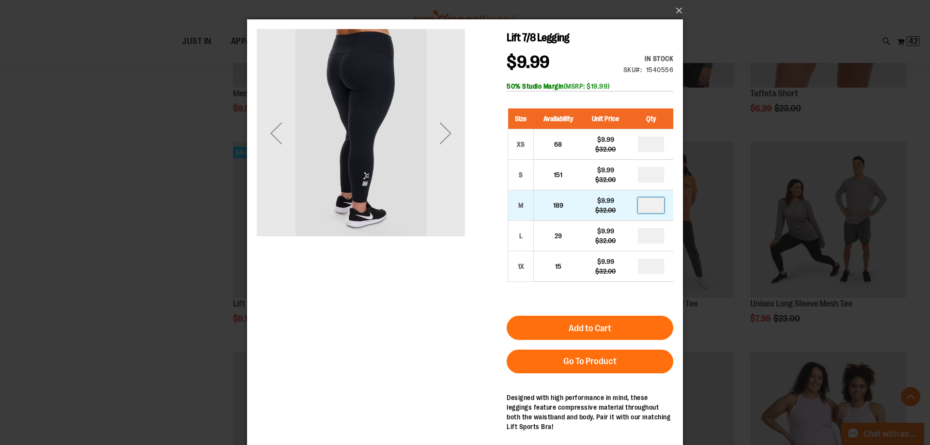
drag, startPoint x: 660, startPoint y: 207, endPoint x: 581, endPoint y: 205, distance: 79.0
click at [592, 205] on tr "M 189 $9.99 $32.00" at bounding box center [591, 205] width 166 height 31
type input "*"
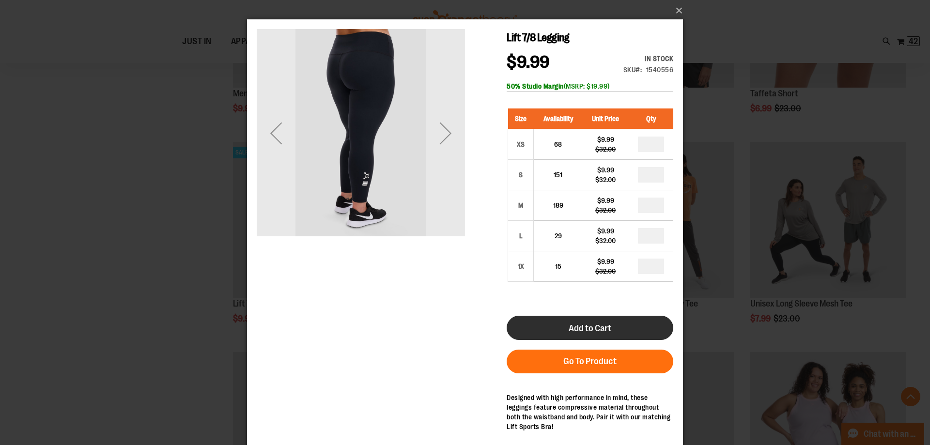
click at [606, 330] on span "Add to Cart" at bounding box center [590, 328] width 43 height 11
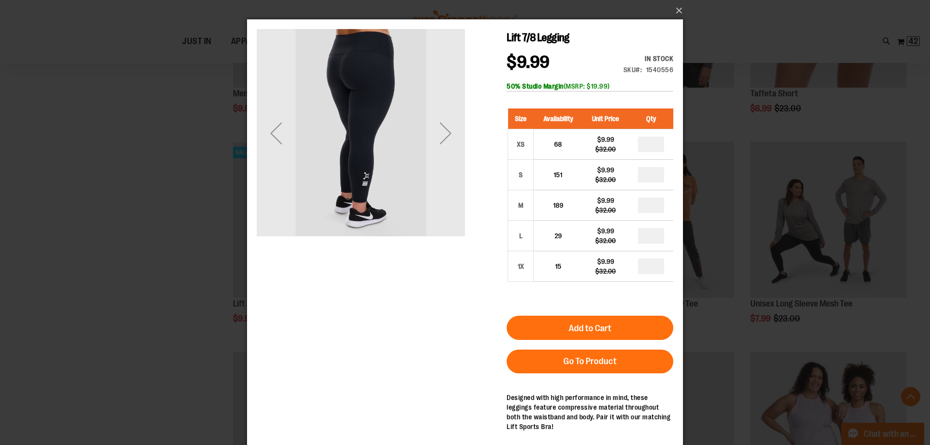
click at [190, 301] on div "×" at bounding box center [465, 222] width 930 height 445
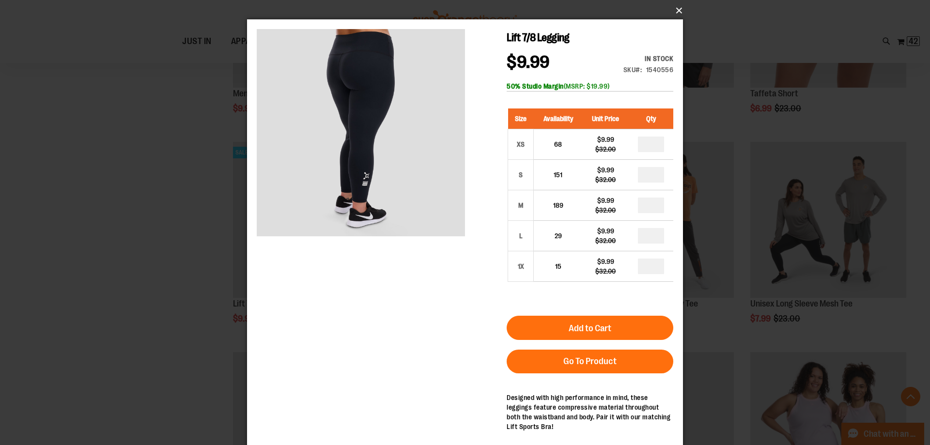
click at [677, 8] on button "×" at bounding box center [468, 10] width 436 height 21
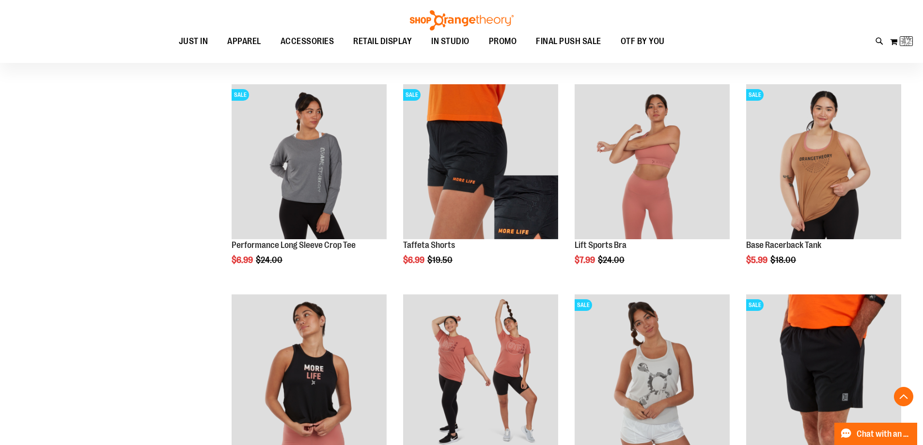
scroll to position [963, 0]
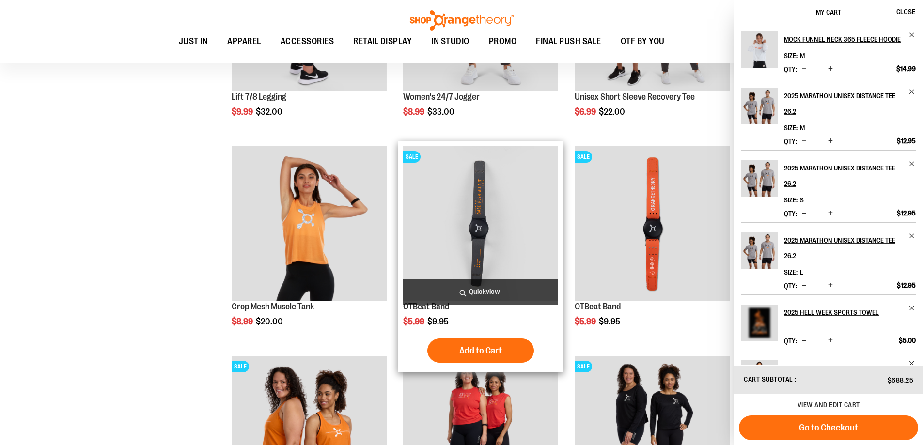
scroll to position [3830, 0]
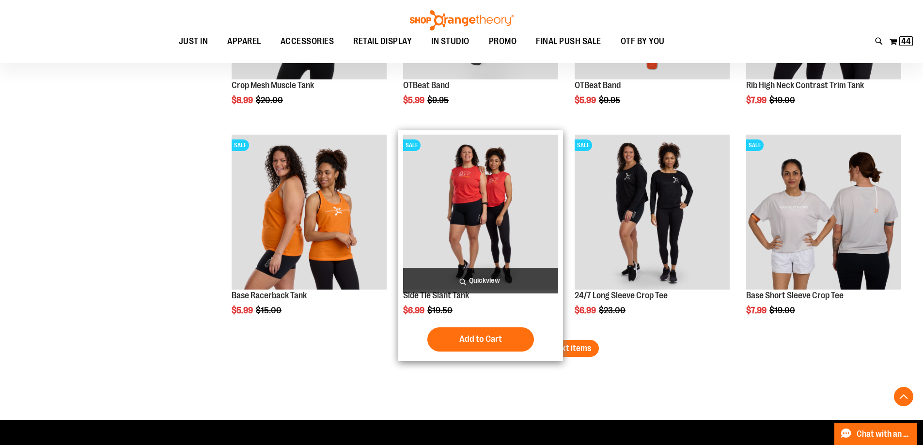
scroll to position [4217, 0]
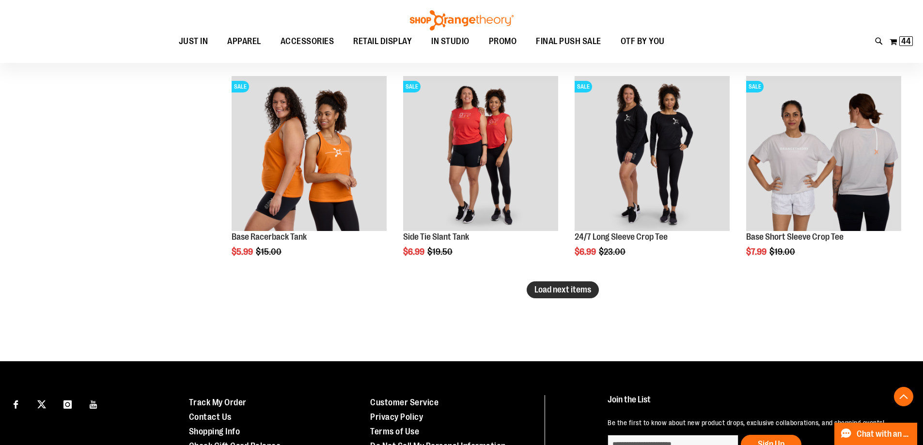
click at [573, 291] on span "Load next items" at bounding box center [563, 290] width 57 height 10
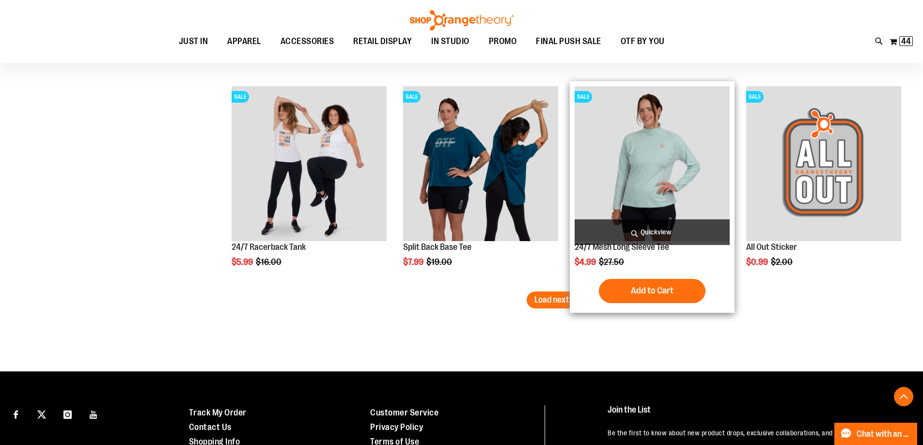
scroll to position [4896, 0]
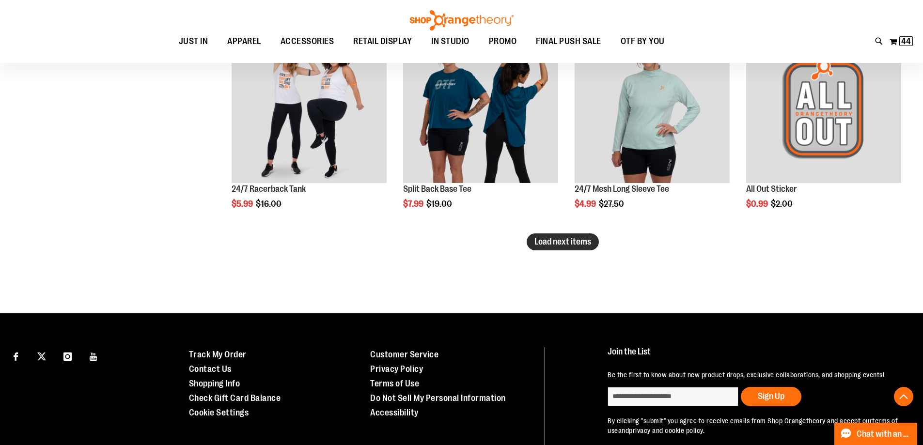
click at [577, 237] on span "Load next items" at bounding box center [563, 242] width 57 height 10
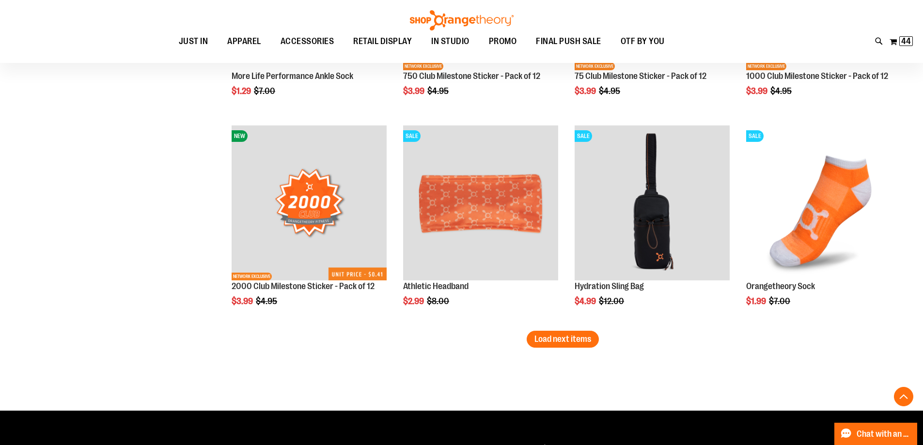
scroll to position [5477, 0]
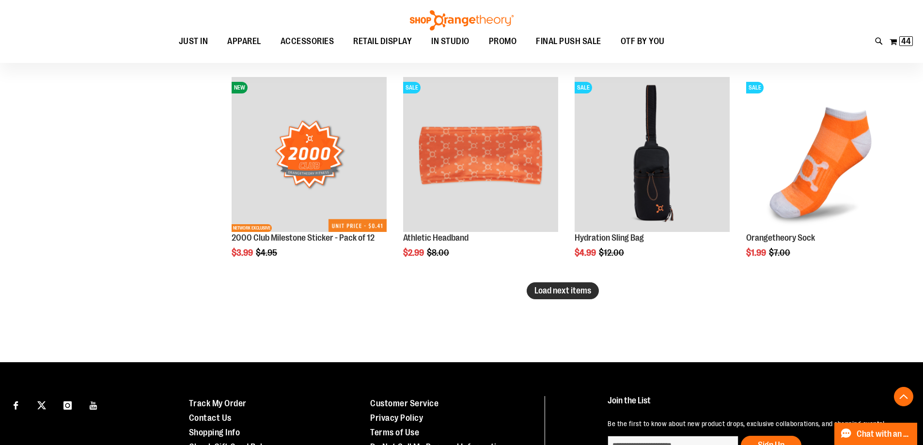
click at [581, 294] on span "Load next items" at bounding box center [563, 291] width 57 height 10
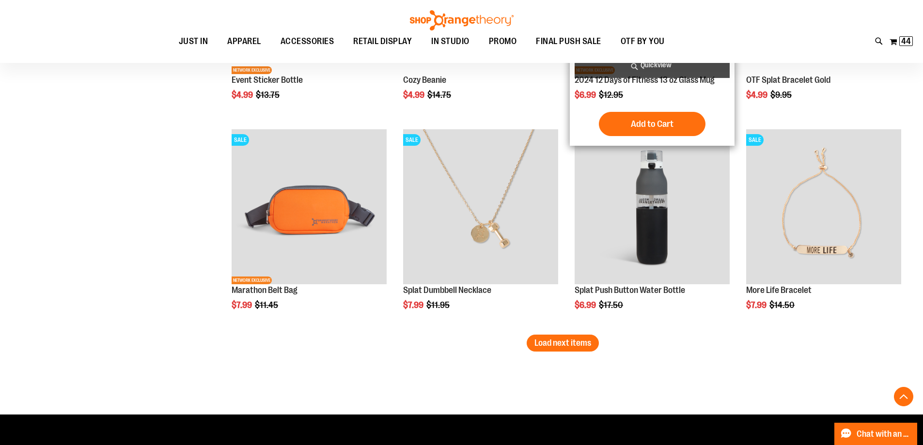
scroll to position [6059, 0]
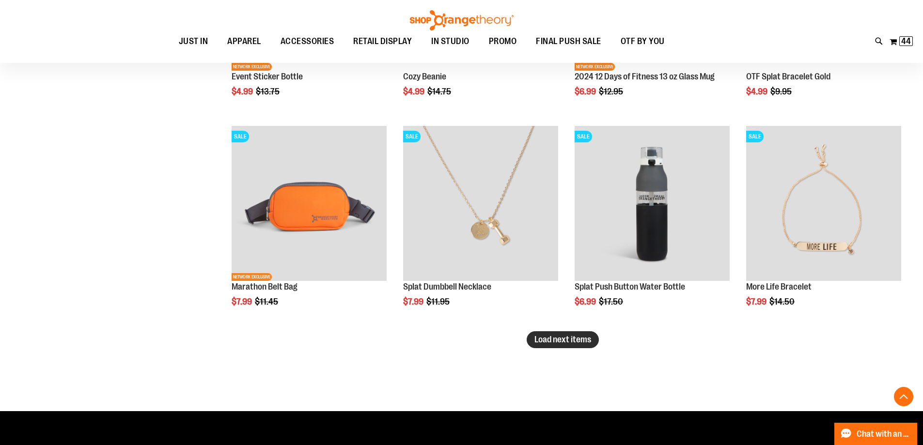
click at [590, 339] on span "Load next items" at bounding box center [563, 340] width 57 height 10
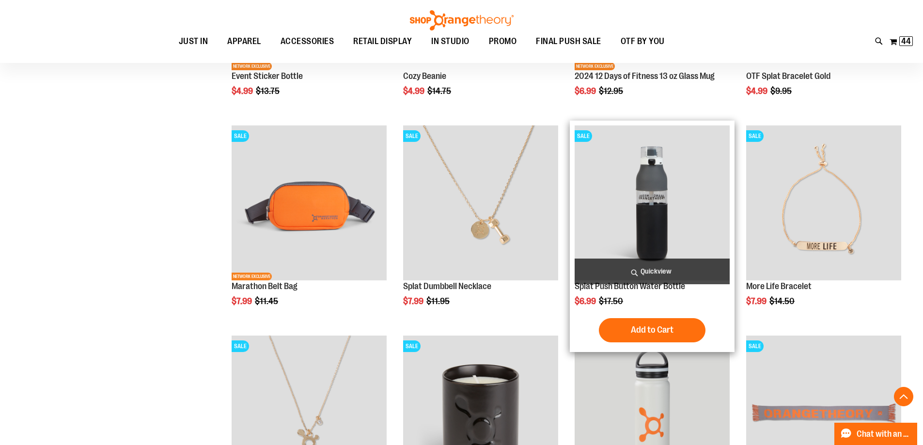
scroll to position [6059, 0]
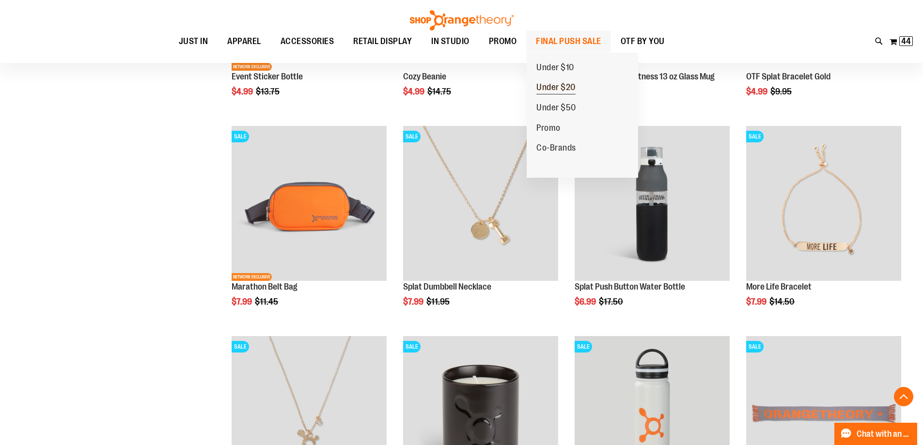
click at [573, 83] on span "Under $20" at bounding box center [555, 88] width 39 height 12
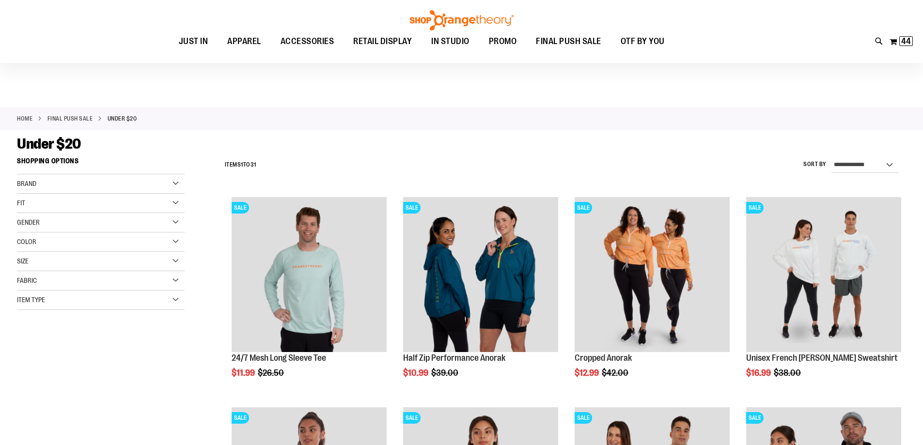
scroll to position [193, 0]
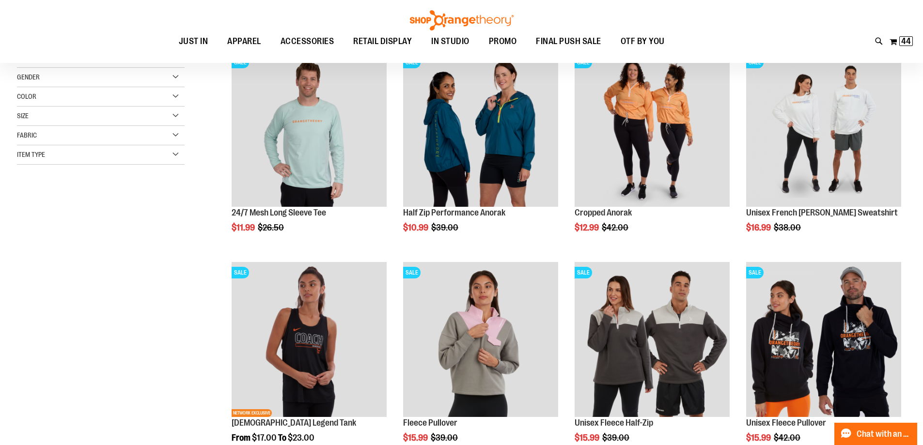
scroll to position [145, 0]
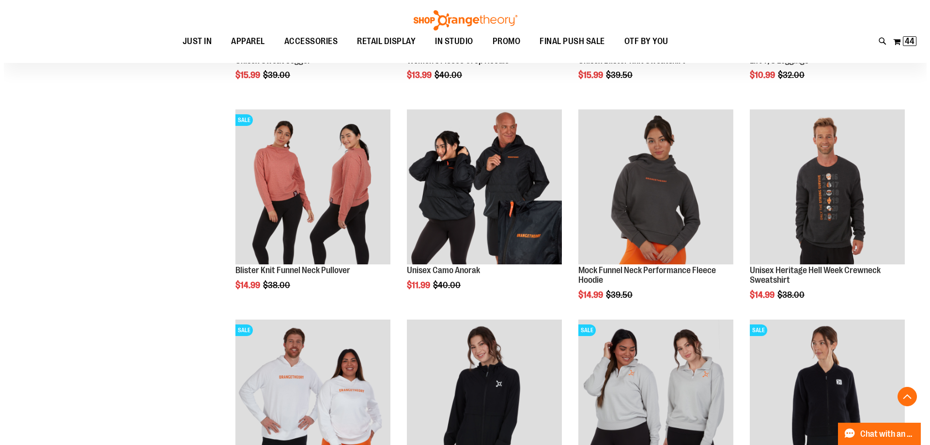
scroll to position [726, 0]
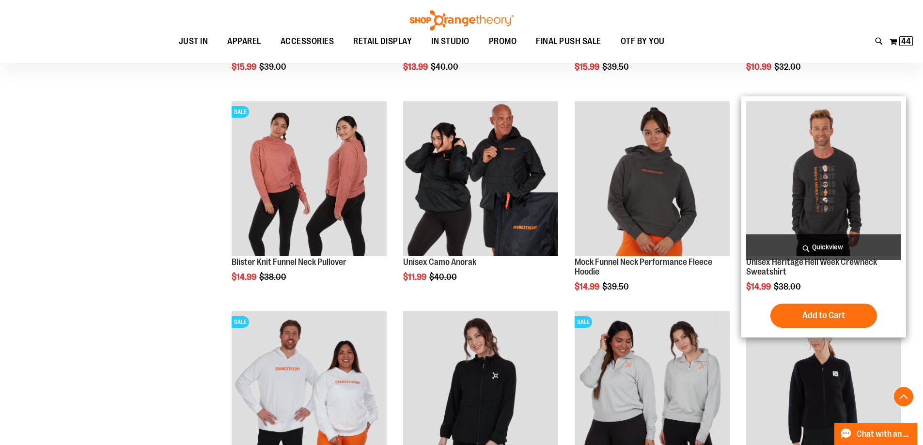
click at [828, 242] on span "Quickview" at bounding box center [823, 248] width 155 height 26
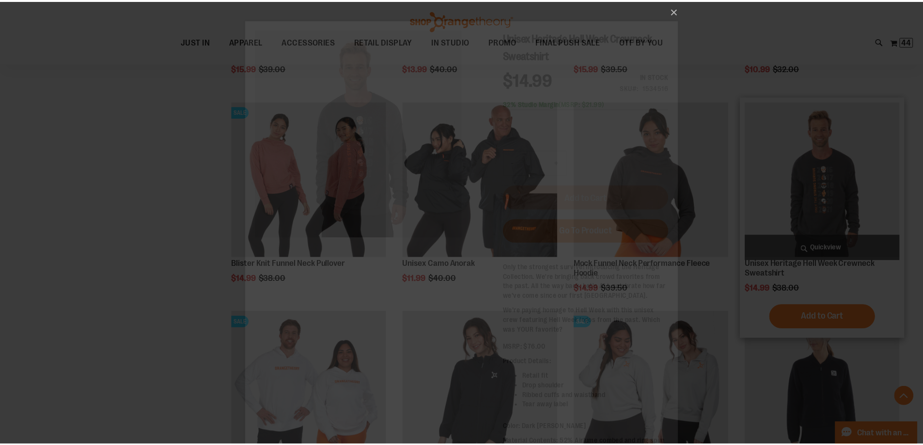
scroll to position [0, 0]
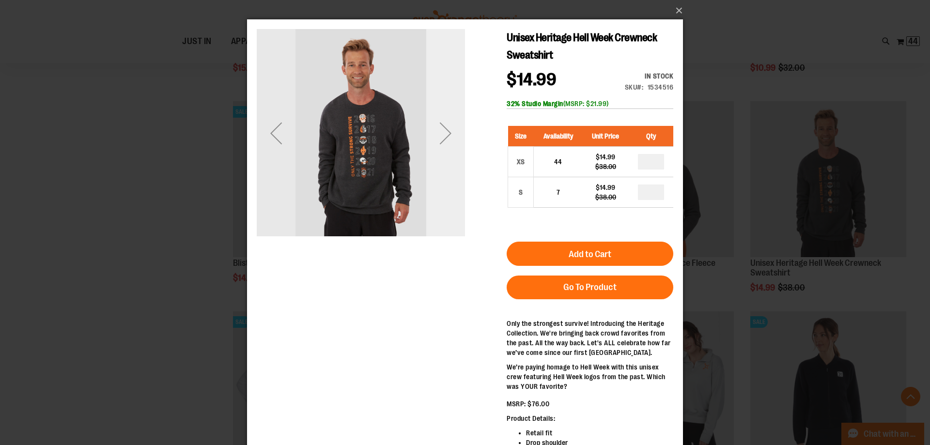
click at [451, 131] on div "Next" at bounding box center [445, 133] width 39 height 39
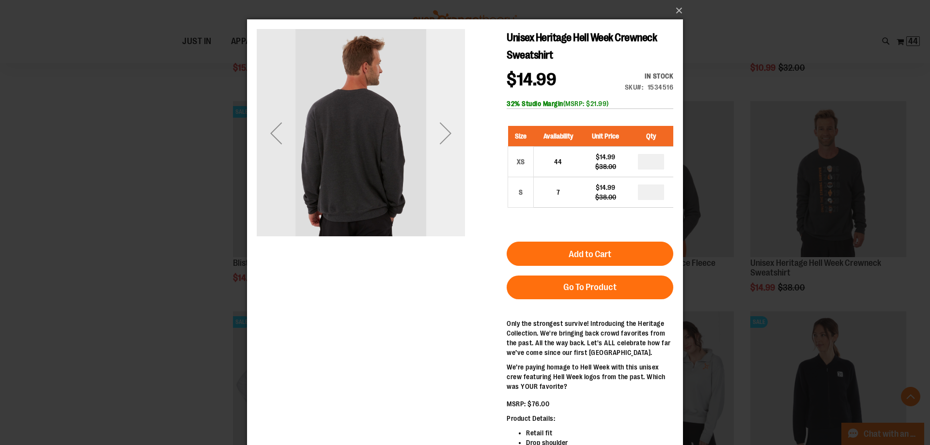
click at [455, 133] on div "Next" at bounding box center [445, 133] width 39 height 39
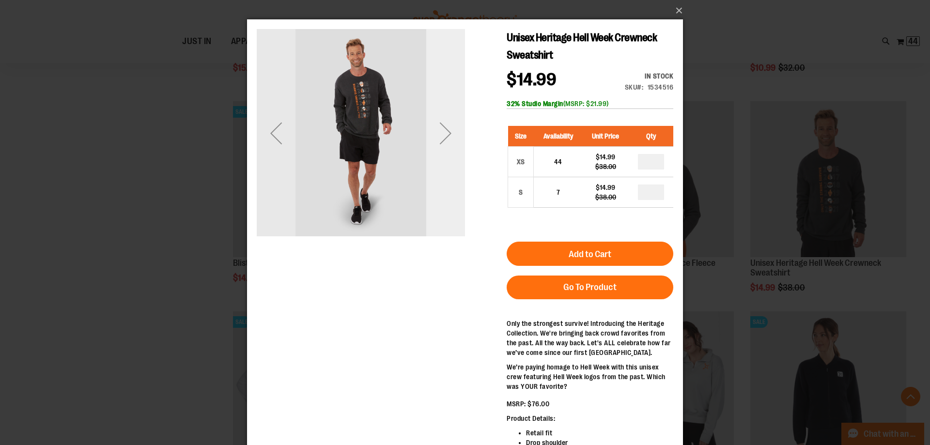
click at [448, 134] on div "Next" at bounding box center [445, 133] width 39 height 39
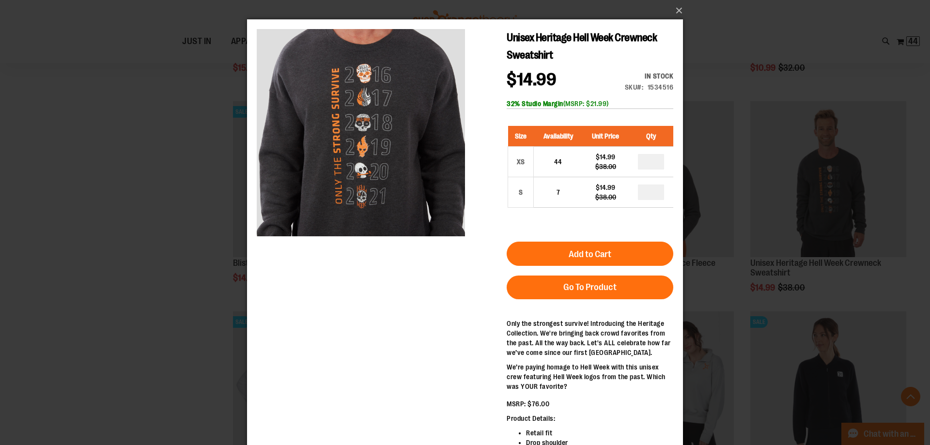
click at [147, 202] on div "×" at bounding box center [465, 222] width 930 height 445
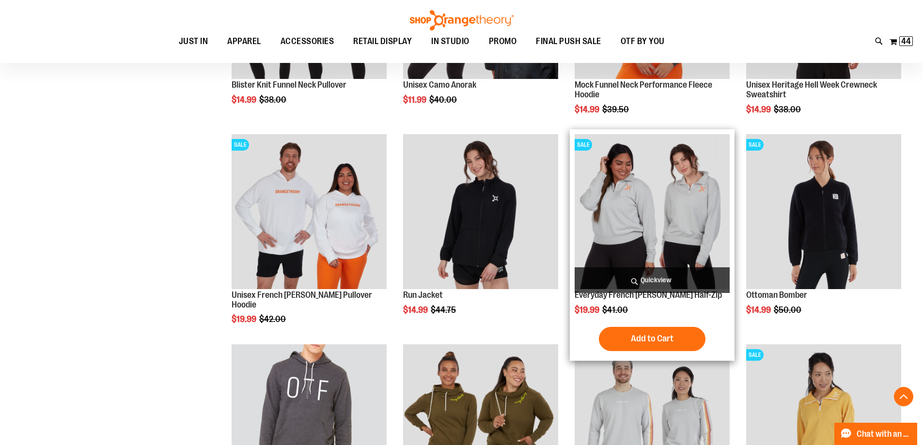
scroll to position [920, 0]
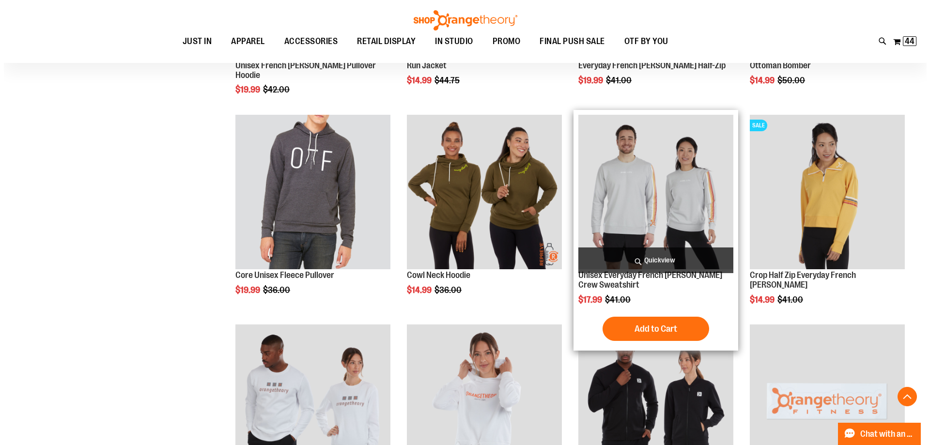
scroll to position [1163, 0]
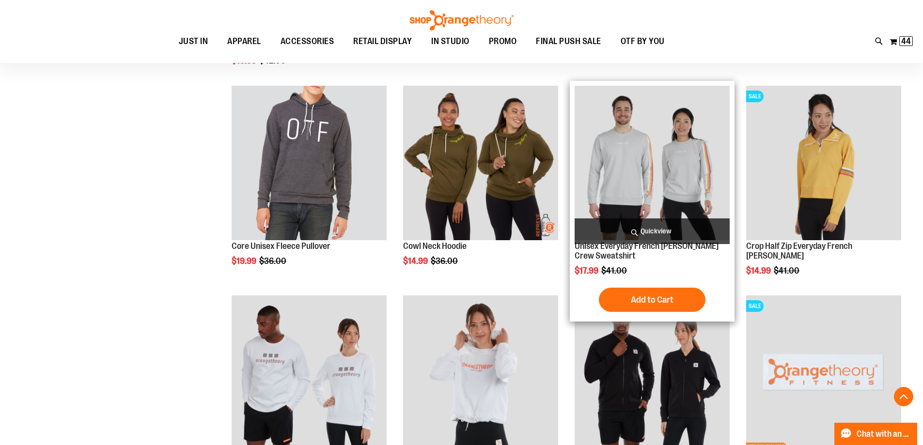
click at [652, 234] on span "Quickview" at bounding box center [652, 232] width 155 height 26
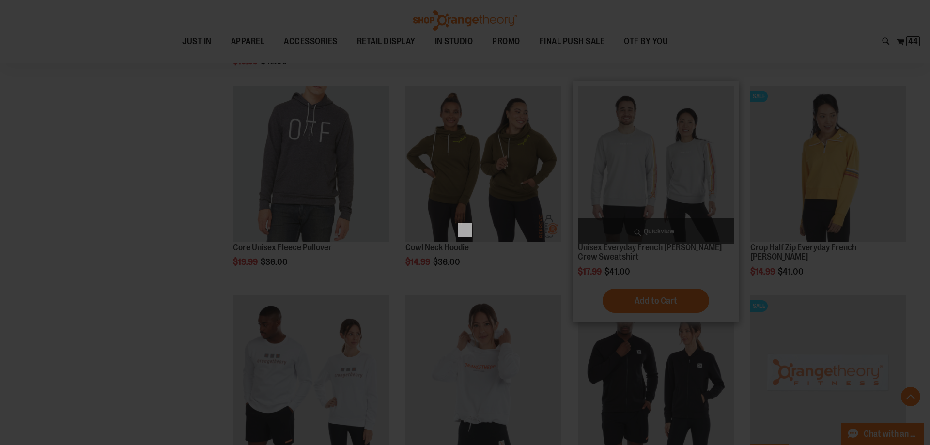
scroll to position [0, 0]
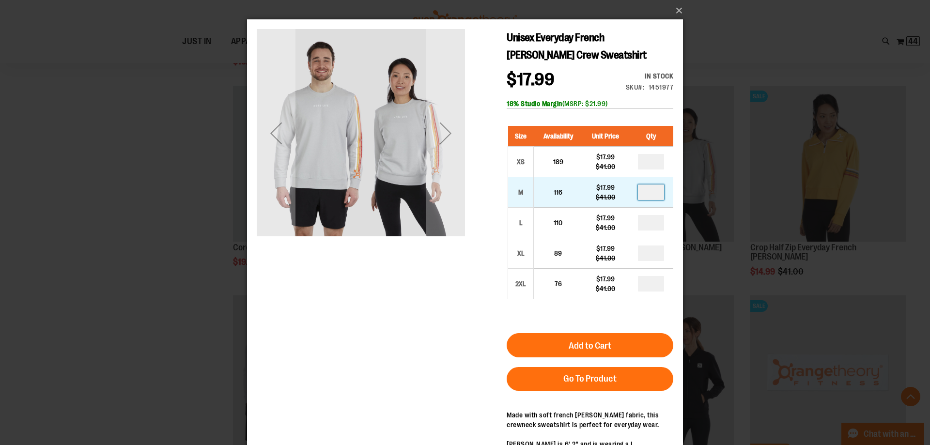
drag, startPoint x: 660, startPoint y: 192, endPoint x: 591, endPoint y: 192, distance: 68.8
click at [591, 192] on tr "M 116 $17.99 $41.00" at bounding box center [591, 192] width 166 height 31
type input "*"
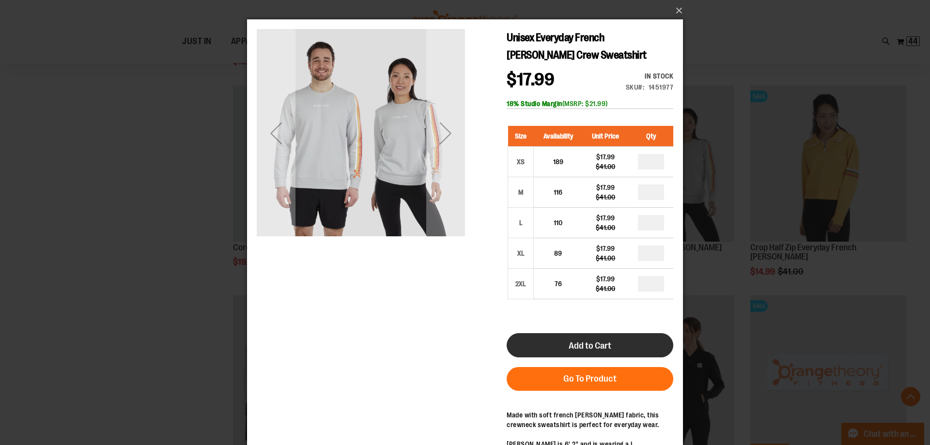
click at [577, 343] on span "Add to Cart" at bounding box center [590, 346] width 43 height 11
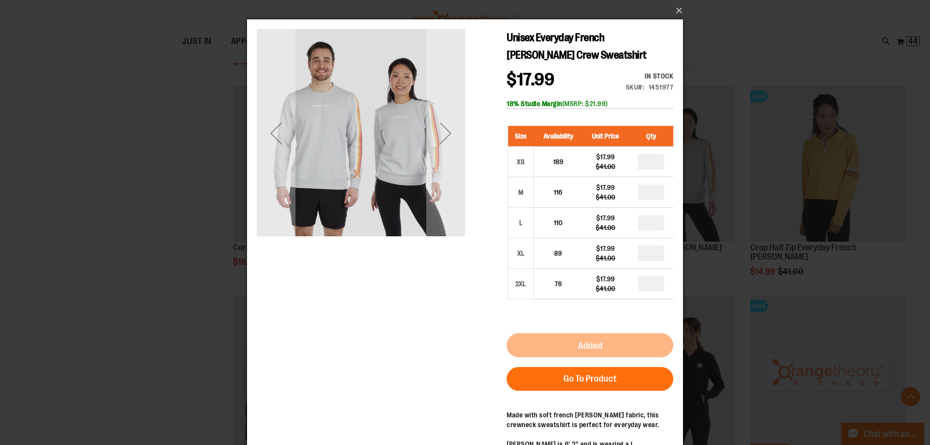
click at [240, 236] on div "×" at bounding box center [465, 222] width 930 height 445
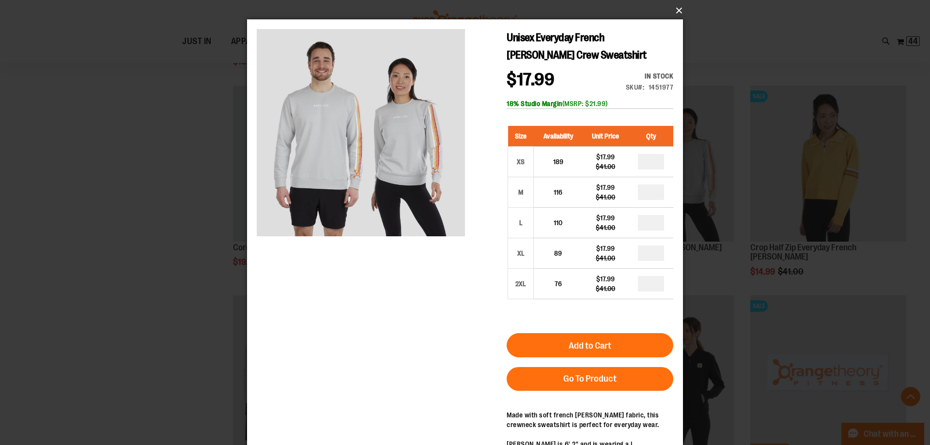
click at [677, 9] on button "×" at bounding box center [468, 10] width 436 height 21
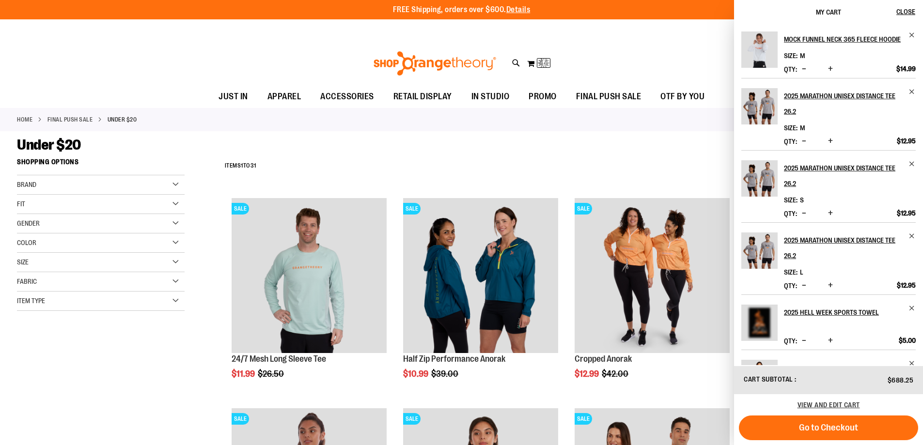
click at [197, 342] on div "Recently Ordered Last Ordered Items Add to Cart Unisex Short Sleeve Recovery Te…" at bounding box center [109, 340] width 185 height 19
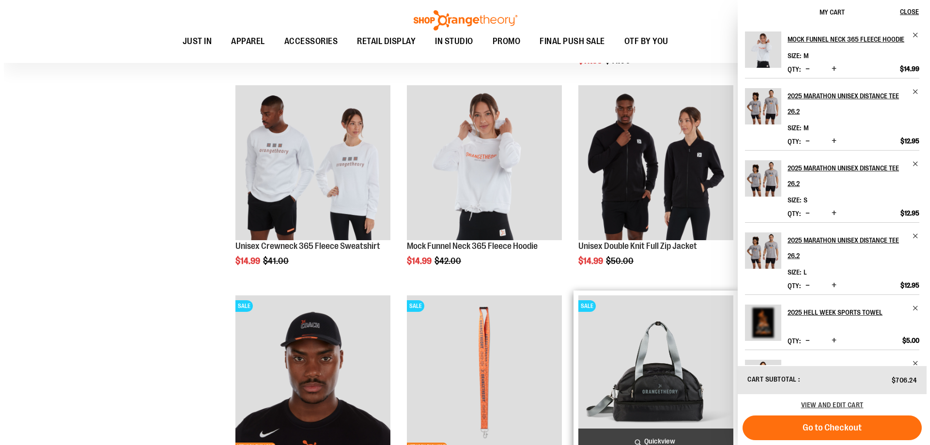
scroll to position [1368, 0]
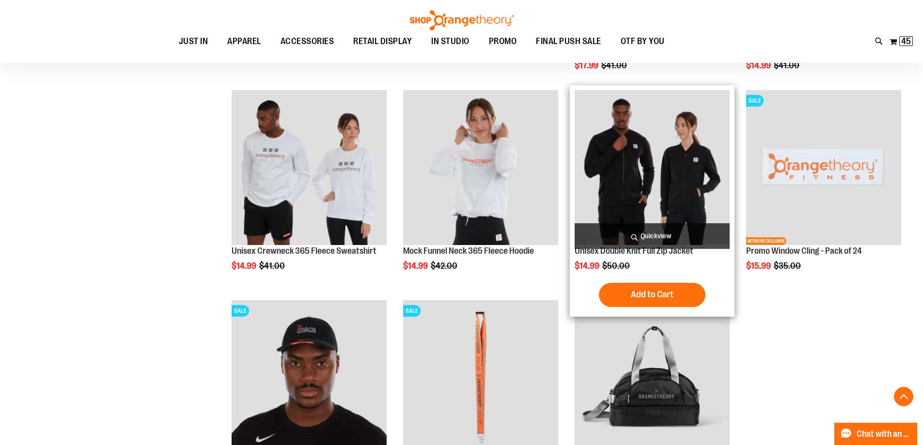
click at [645, 236] on span "Quickview" at bounding box center [652, 236] width 155 height 26
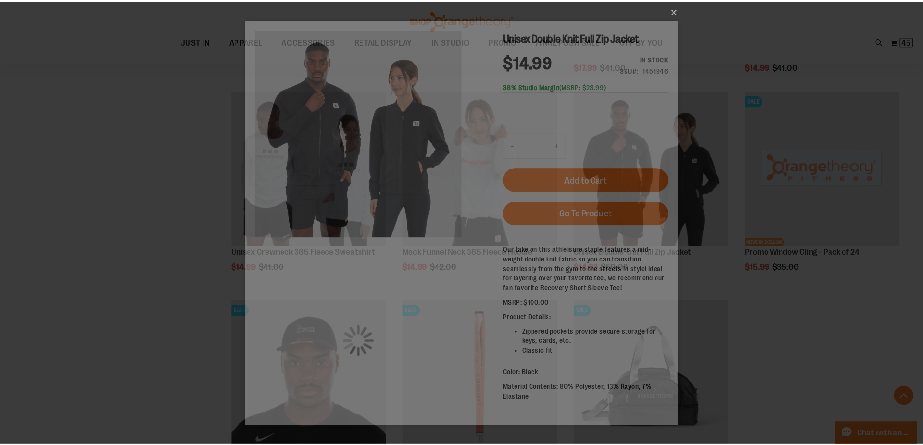
scroll to position [0, 0]
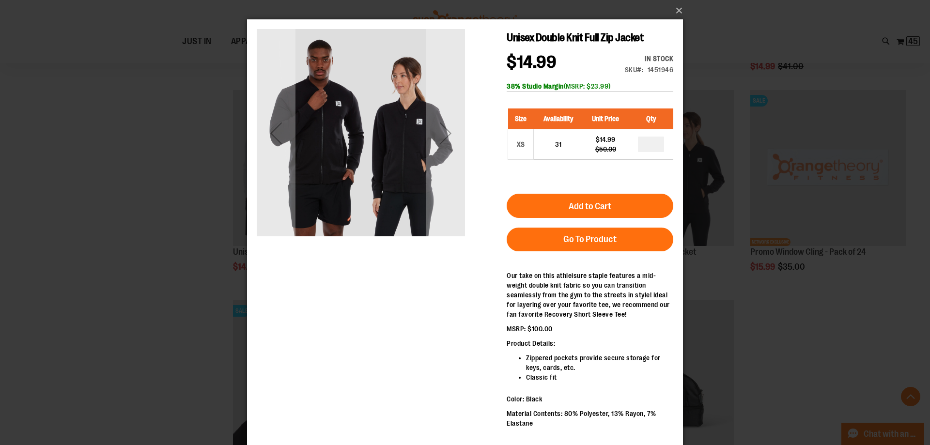
click at [146, 335] on div "×" at bounding box center [465, 222] width 930 height 445
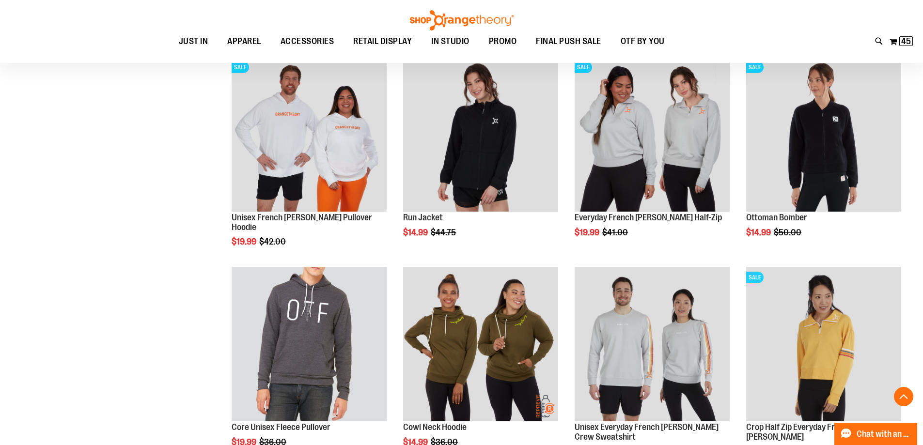
scroll to position [980, 0]
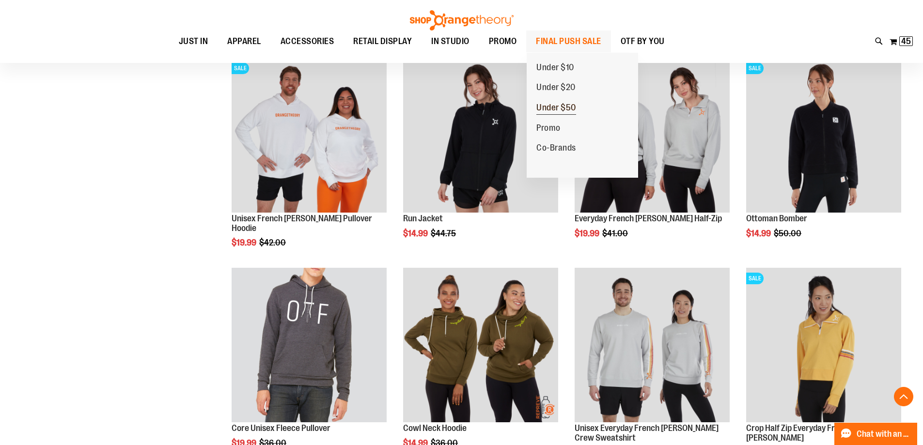
click at [562, 110] on span "Under $50" at bounding box center [556, 109] width 40 height 12
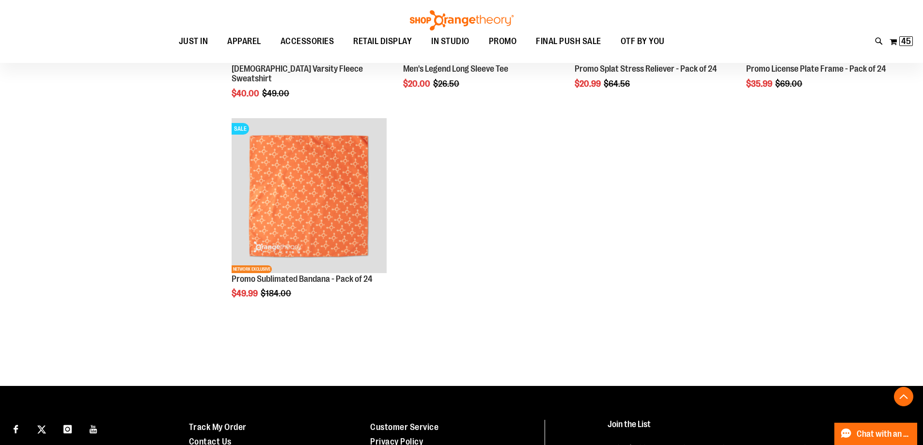
scroll to position [484, 0]
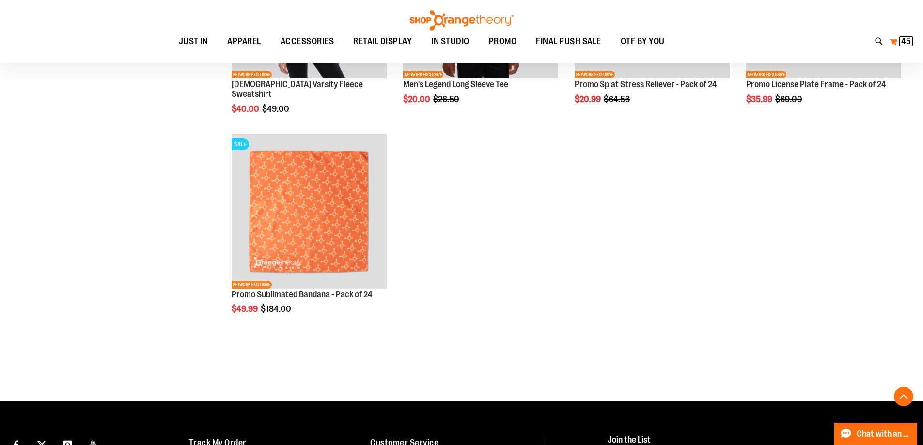
click at [908, 40] on span "45" at bounding box center [906, 41] width 10 height 10
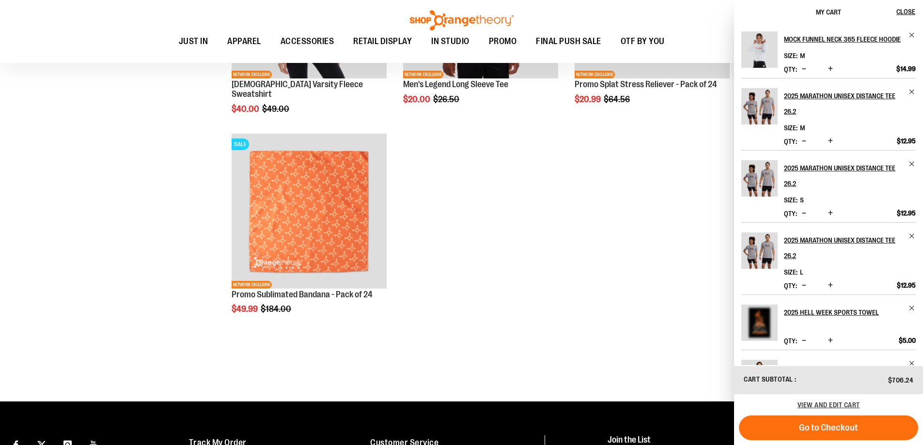
click at [836, 401] on div "View and edit cart" at bounding box center [828, 404] width 189 height 21
click at [843, 404] on span "View and edit cart" at bounding box center [829, 405] width 63 height 8
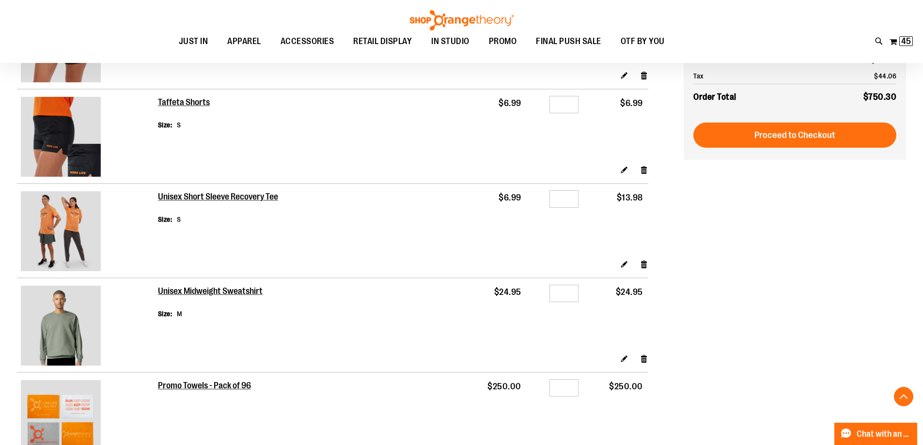
scroll to position [1260, 0]
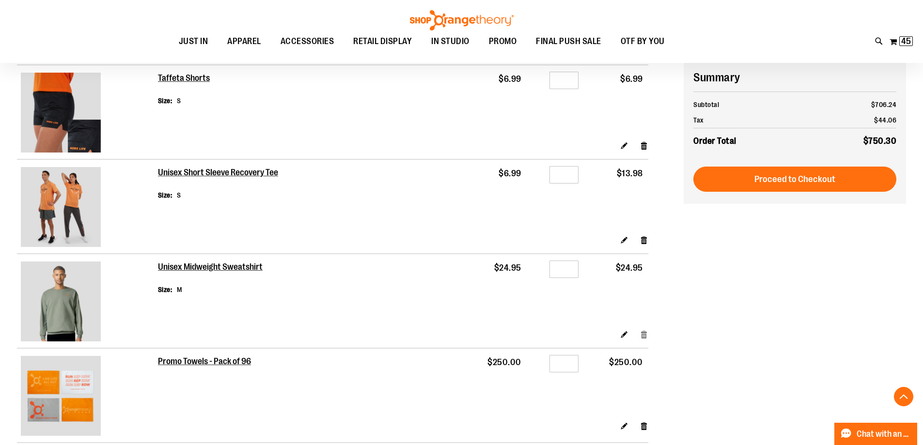
click at [646, 334] on link "Remove item" at bounding box center [644, 335] width 8 height 10
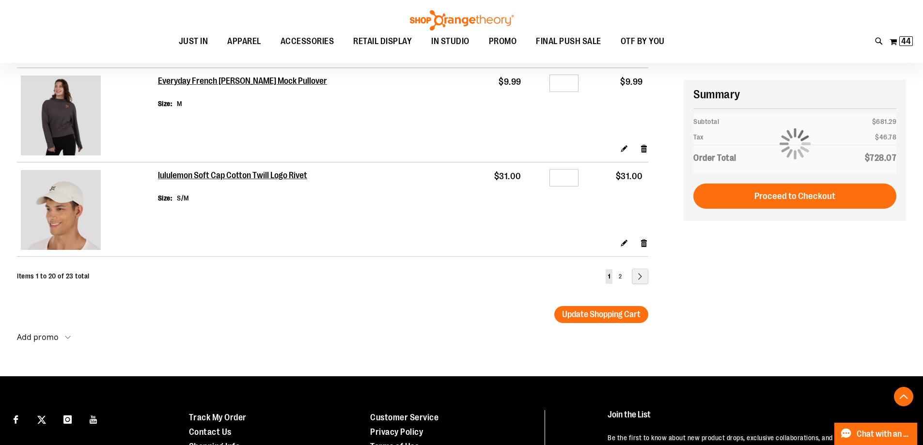
scroll to position [1841, 0]
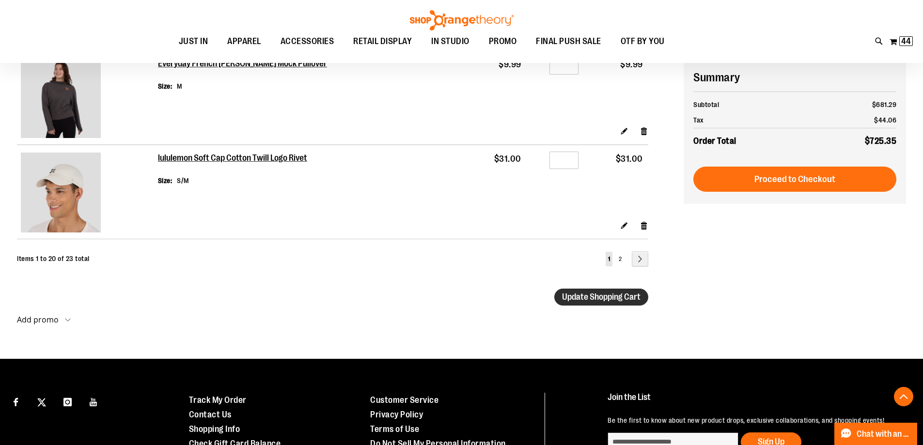
click at [628, 292] on span "Update Shopping Cart" at bounding box center [601, 297] width 79 height 10
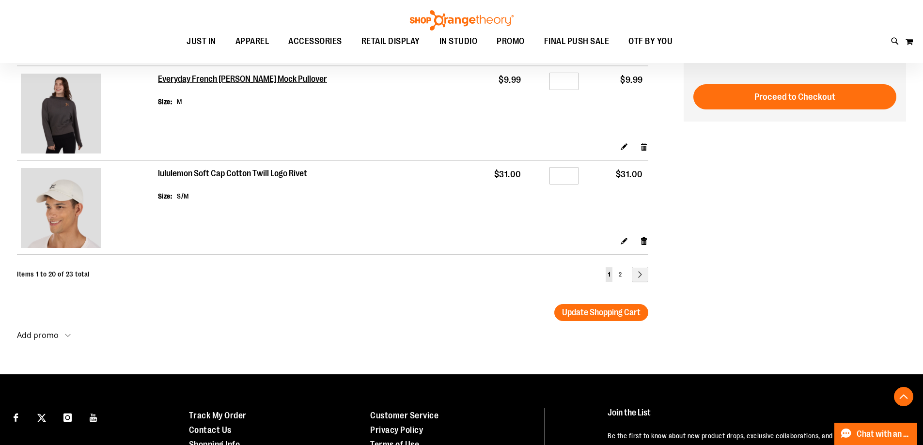
scroll to position [1744, 0]
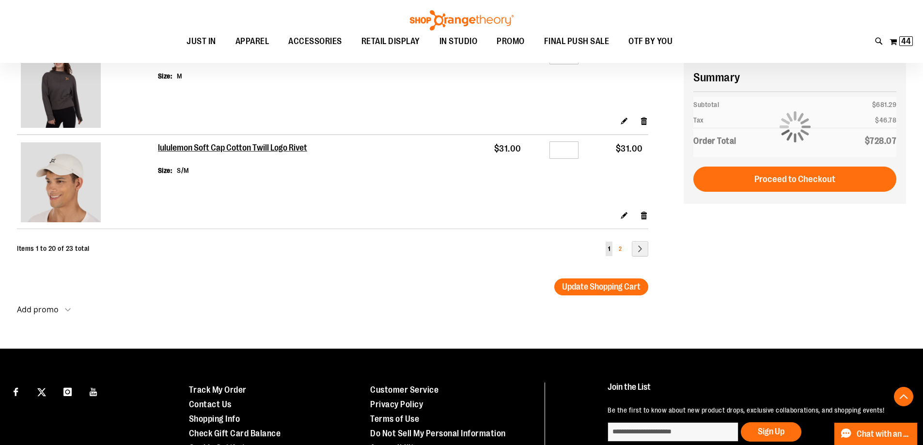
click at [621, 247] on span "2" at bounding box center [620, 249] width 3 height 7
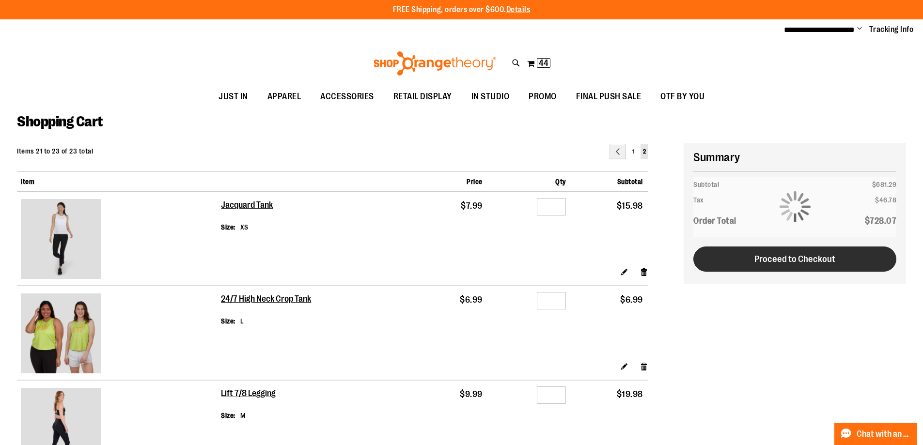
click at [800, 257] on span "Proceed to Checkout" at bounding box center [795, 259] width 81 height 11
